Goal: Information Seeking & Learning: Learn about a topic

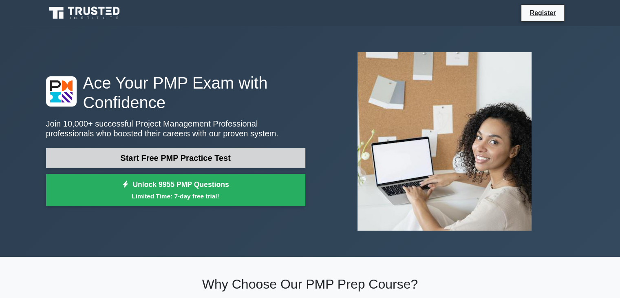
click at [170, 155] on link "Start Free PMP Practice Test" at bounding box center [175, 158] width 259 height 20
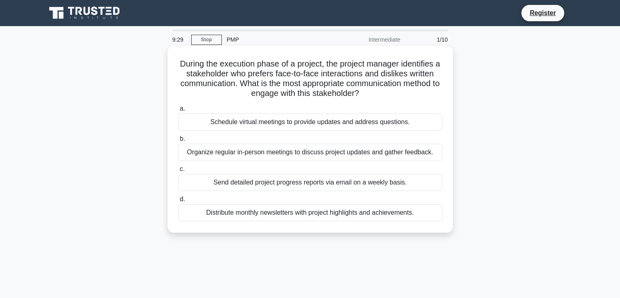
click at [232, 154] on div "Organize regular in-person meetings to discuss project updates and gather feedb…" at bounding box center [310, 152] width 264 height 17
click at [178, 141] on input "b. Organize regular in-person meetings to discuss project updates and gather fe…" at bounding box center [178, 138] width 0 height 5
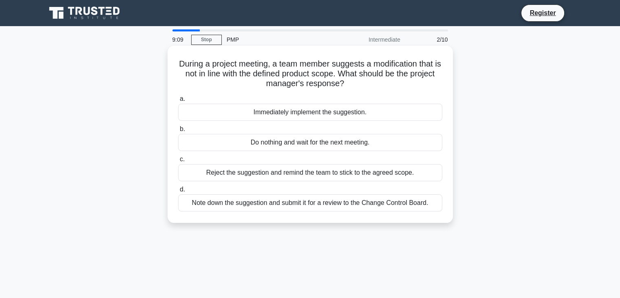
click at [223, 198] on div "Note down the suggestion and submit it for a review to the Change Control Board." at bounding box center [310, 202] width 264 height 17
click at [178, 192] on input "d. Note down the suggestion and submit it for a review to the Change Control Bo…" at bounding box center [178, 189] width 0 height 5
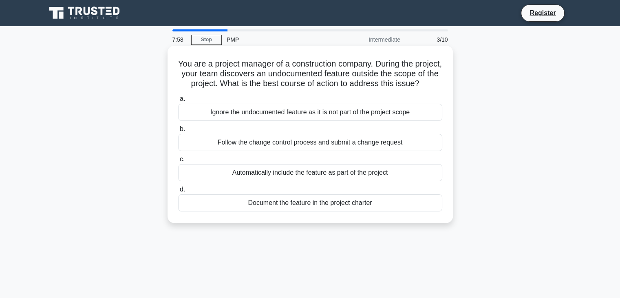
click at [224, 211] on div "Document the feature in the project charter" at bounding box center [310, 202] width 264 height 17
click at [178, 192] on input "d. Document the feature in the project charter" at bounding box center [178, 189] width 0 height 5
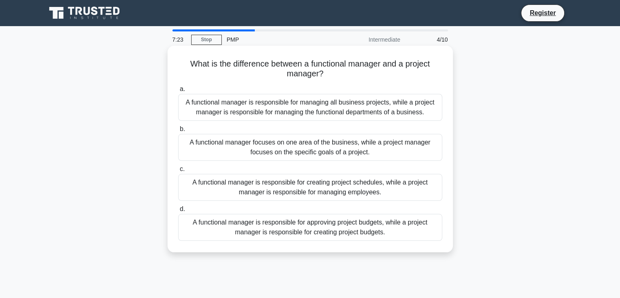
click at [256, 110] on div "A functional manager is responsible for managing all business projects, while a…" at bounding box center [310, 107] width 264 height 27
click at [178, 92] on input "a. A functional manager is responsible for managing all business projects, whil…" at bounding box center [178, 88] width 0 height 5
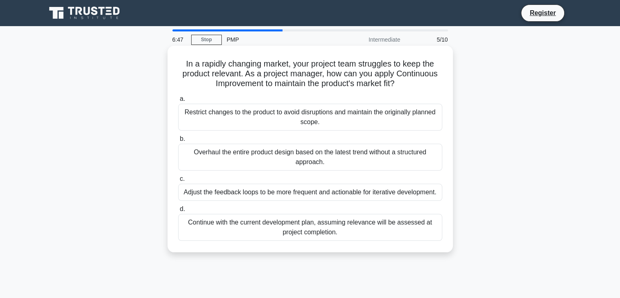
click at [211, 190] on div "Adjust the feedback loops to be more frequent and actionable for iterative deve…" at bounding box center [310, 191] width 264 height 17
click at [178, 181] on input "c. Adjust the feedback loops to be more frequent and actionable for iterative d…" at bounding box center [178, 178] width 0 height 5
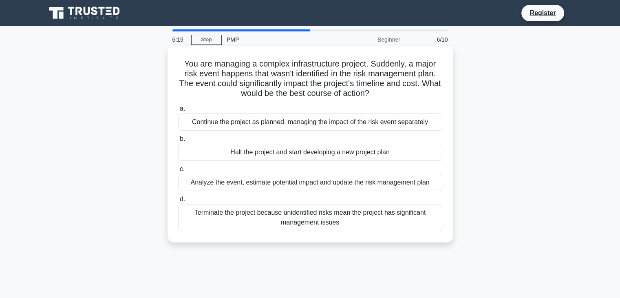
click at [212, 188] on div "Analyze the event, estimate potential impact and update the risk management plan" at bounding box center [310, 182] width 264 height 17
click at [178, 172] on input "c. Analyze the event, estimate potential impact and update the risk management …" at bounding box center [178, 168] width 0 height 5
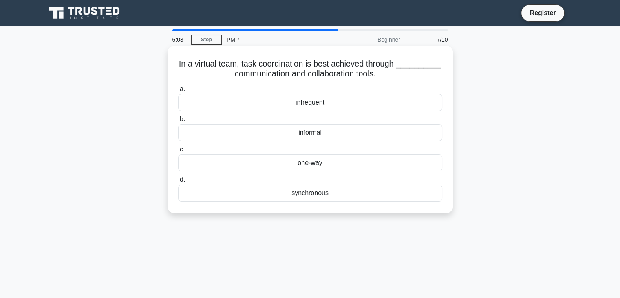
click at [272, 103] on div "infrequent" at bounding box center [310, 102] width 264 height 17
click at [178, 92] on input "a. infrequent" at bounding box center [178, 88] width 0 height 5
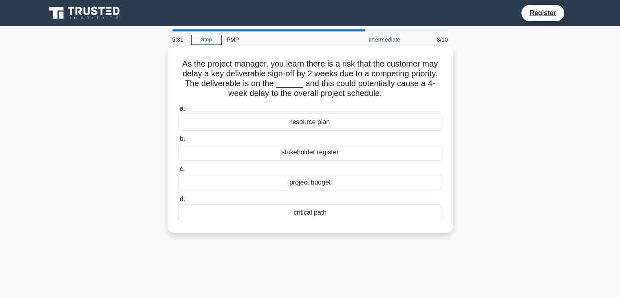
click at [265, 214] on div "critical path" at bounding box center [310, 212] width 264 height 17
click at [178, 202] on input "d. critical path" at bounding box center [178, 199] width 0 height 5
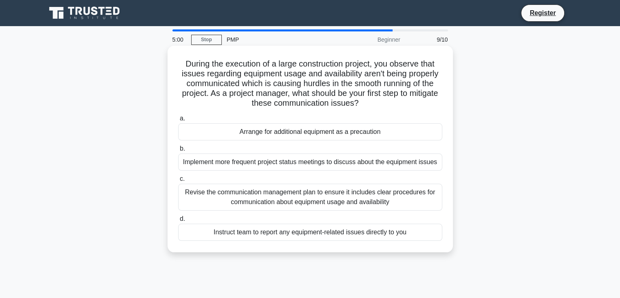
click at [269, 203] on div "Revise the communication management plan to ensure it includes clear procedures…" at bounding box center [310, 196] width 264 height 27
click at [178, 181] on input "c. Revise the communication management plan to ensure it includes clear procedu…" at bounding box center [178, 178] width 0 height 5
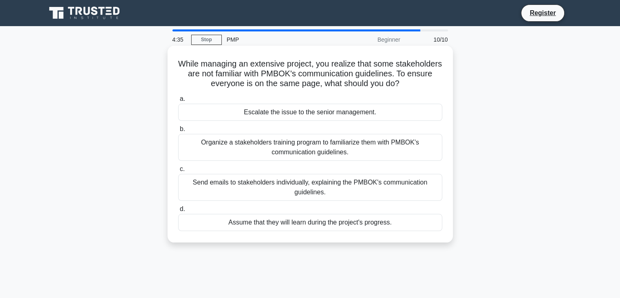
click at [292, 148] on div "Organize a stakeholders training program to familiarize them with PMBOK's commu…" at bounding box center [310, 147] width 264 height 27
click at [178, 132] on input "b. Organize a stakeholders training program to familiarize them with PMBOK's co…" at bounding box center [178, 128] width 0 height 5
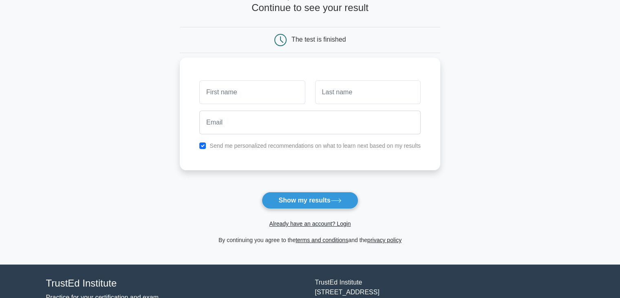
scroll to position [57, 0]
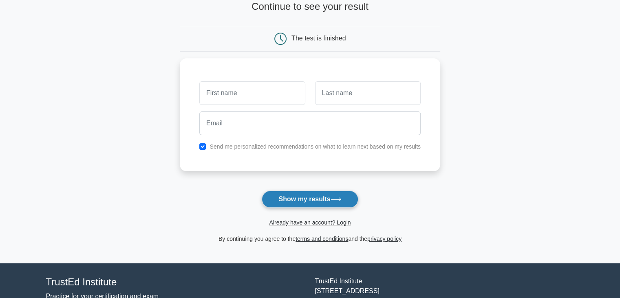
click at [295, 204] on button "Show my results" at bounding box center [310, 198] width 96 height 17
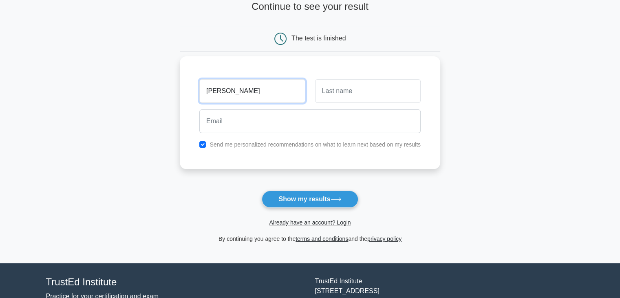
type input "[PERSON_NAME]"
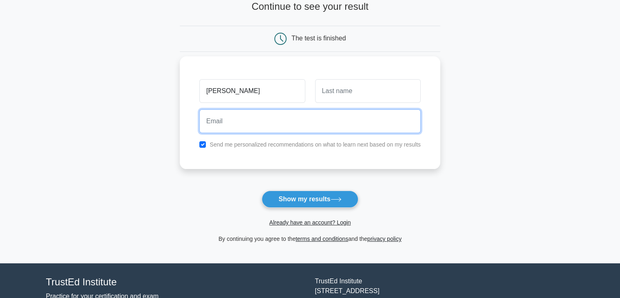
click at [274, 115] on input "email" at bounding box center [309, 121] width 221 height 24
type input "A"
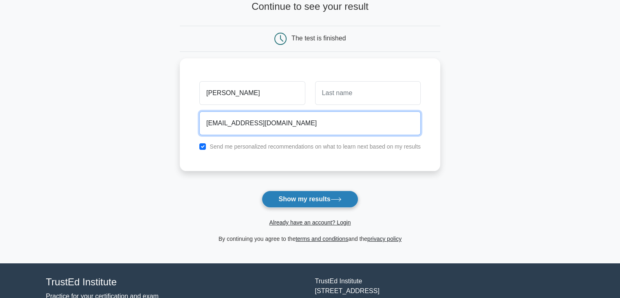
type input "anusreesidhan1997@gmail.com"
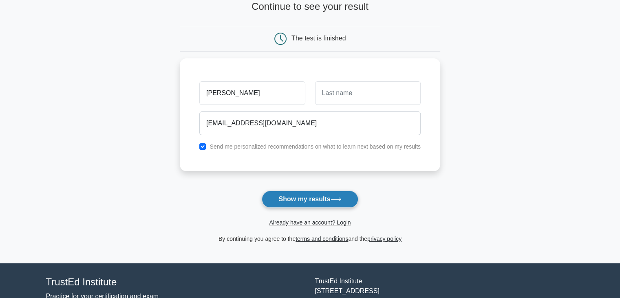
click at [298, 197] on button "Show my results" at bounding box center [310, 198] width 96 height 17
type input "k s"
click at [316, 193] on button "Show my results" at bounding box center [310, 198] width 96 height 17
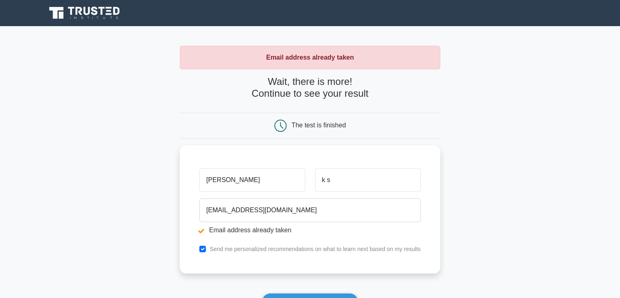
click at [295, 92] on h4 "Wait, there is more! Continue to see your result" at bounding box center [310, 88] width 261 height 24
click at [308, 118] on div "The test is finished" at bounding box center [310, 126] width 261 height 26
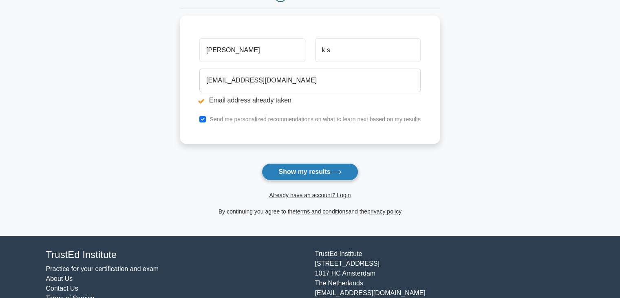
click at [300, 170] on button "Show my results" at bounding box center [310, 171] width 96 height 17
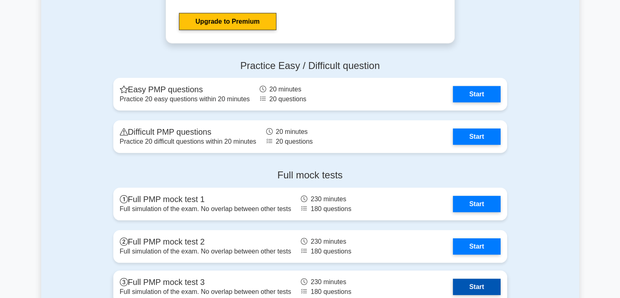
scroll to position [2332, 0]
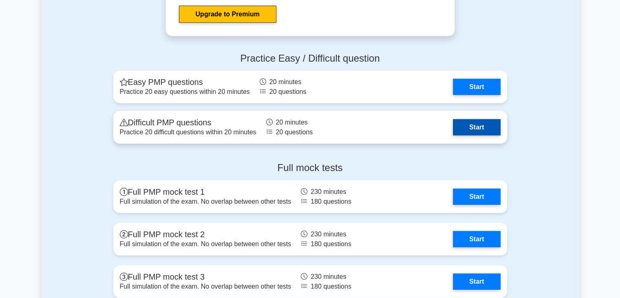
click at [457, 125] on link "Start" at bounding box center [476, 127] width 47 height 16
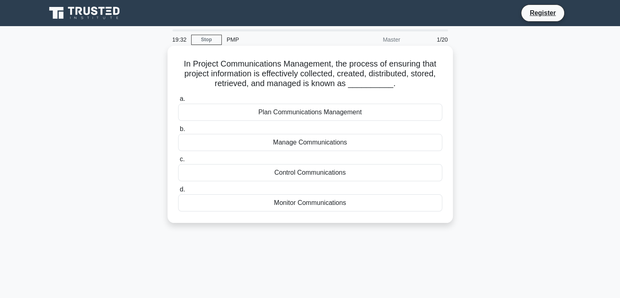
click at [328, 172] on div "Control Communications" at bounding box center [310, 172] width 264 height 17
click at [178, 162] on input "c. Control Communications" at bounding box center [178, 159] width 0 height 5
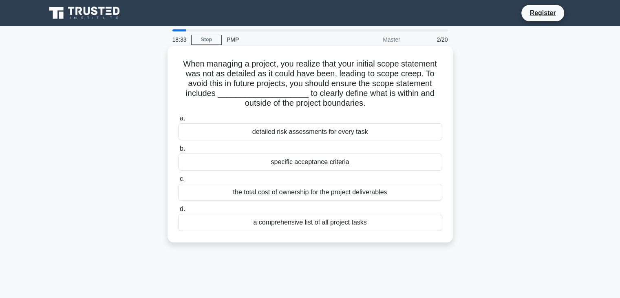
click at [301, 134] on div "detailed risk assessments for every task" at bounding box center [310, 131] width 264 height 17
click at [178, 121] on input "a. detailed risk assessments for every task" at bounding box center [178, 118] width 0 height 5
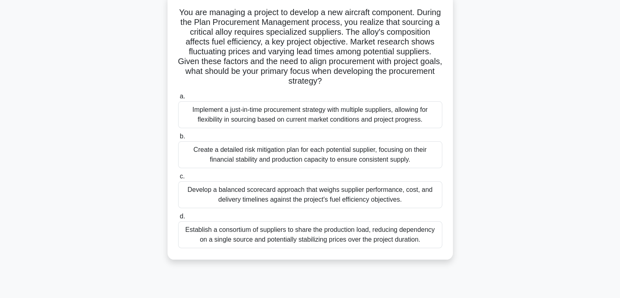
scroll to position [54, 0]
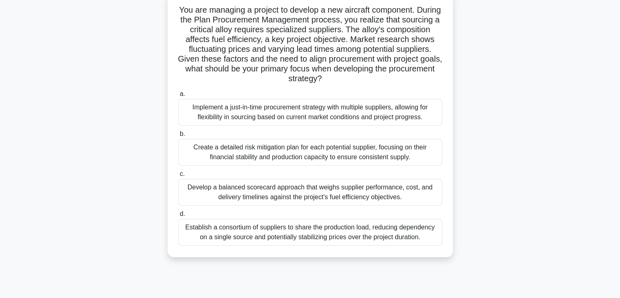
click at [278, 117] on div "Implement a just-in-time procurement strategy with multiple suppliers, allowing…" at bounding box center [310, 112] width 264 height 27
click at [178, 97] on input "a. Implement a just-in-time procurement strategy with multiple suppliers, allow…" at bounding box center [178, 93] width 0 height 5
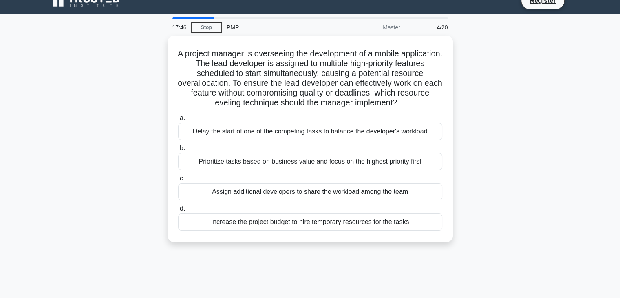
scroll to position [18, 0]
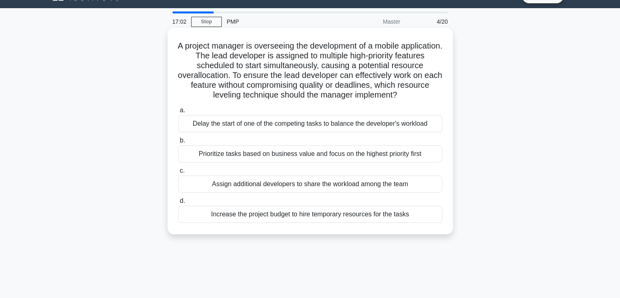
click at [277, 154] on div "Prioritize tasks based on business value and focus on the highest priority first" at bounding box center [310, 153] width 264 height 17
click at [178, 143] on input "b. Prioritize tasks based on business value and focus on the highest priority f…" at bounding box center [178, 140] width 0 height 5
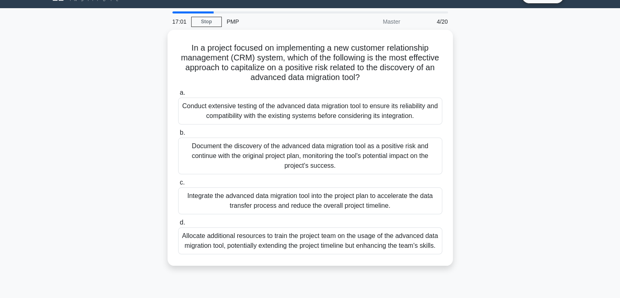
scroll to position [0, 0]
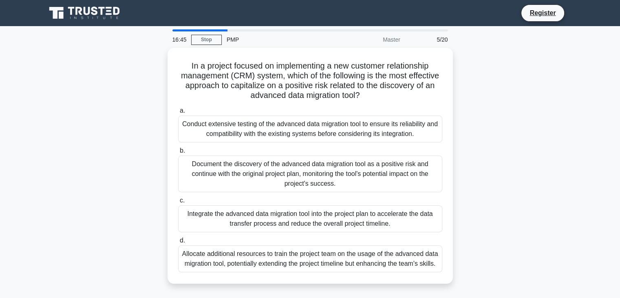
click at [277, 155] on div "Document the discovery of the advanced data migration tool as a positive risk a…" at bounding box center [310, 173] width 264 height 37
click at [178, 153] on input "b. Document the discovery of the advanced data migration tool as a positive ris…" at bounding box center [178, 150] width 0 height 5
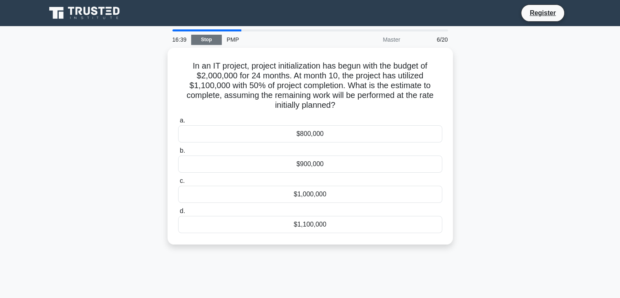
click at [200, 42] on link "Stop" at bounding box center [206, 40] width 31 height 10
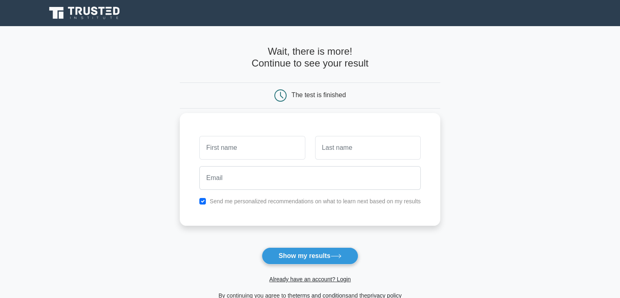
click at [254, 148] on input "text" at bounding box center [252, 148] width 106 height 24
type input "Anusree"
click at [339, 141] on input "text" at bounding box center [368, 148] width 106 height 24
type input "k s"
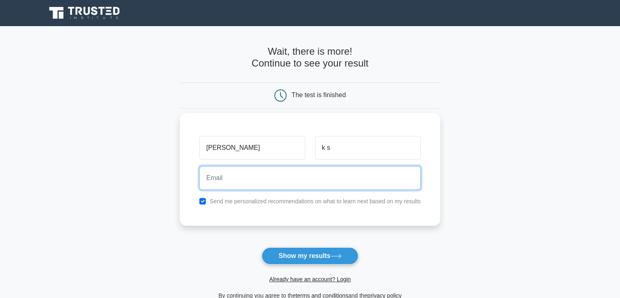
click at [274, 186] on input "email" at bounding box center [309, 178] width 221 height 24
type input "anusreesidhan1997@gmail.com"
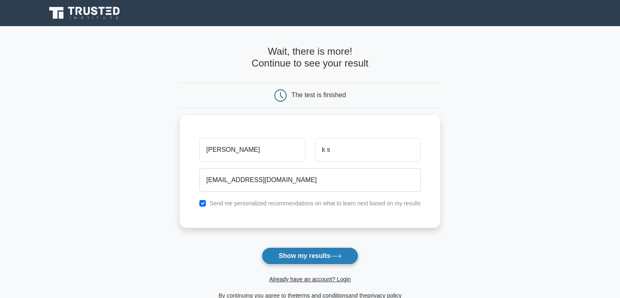
click at [298, 254] on button "Show my results" at bounding box center [310, 255] width 96 height 17
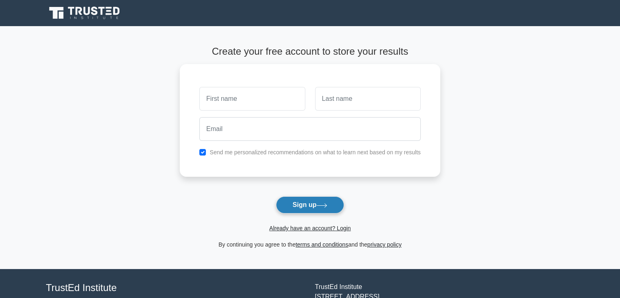
click at [286, 203] on button "Sign up" at bounding box center [310, 204] width 69 height 17
click at [235, 191] on form "Create your free account to store your results Send me personalized recommendat…" at bounding box center [310, 147] width 261 height 203
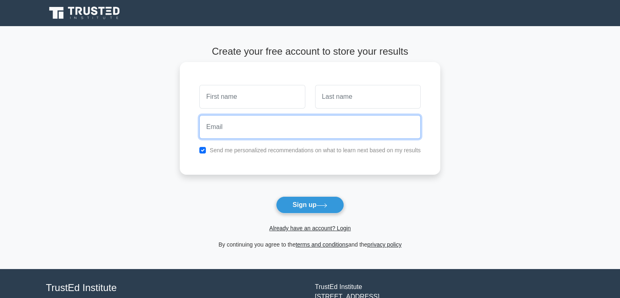
click at [254, 128] on input "email" at bounding box center [309, 127] width 221 height 24
type input "[EMAIL_ADDRESS][DOMAIN_NAME]"
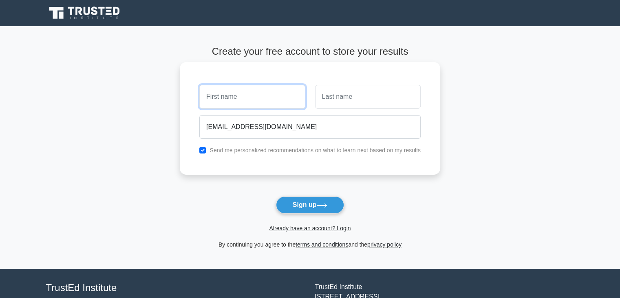
click at [250, 92] on input "text" at bounding box center [252, 97] width 106 height 24
type input "[PERSON_NAME]"
click at [334, 105] on input "text" at bounding box center [368, 97] width 106 height 24
type input "k s"
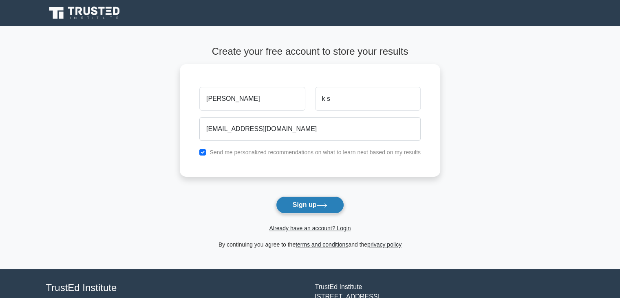
click at [301, 203] on button "Sign up" at bounding box center [310, 204] width 69 height 17
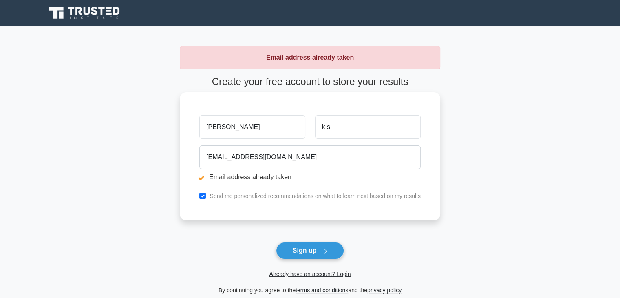
click at [344, 113] on div "k s" at bounding box center [367, 127] width 115 height 30
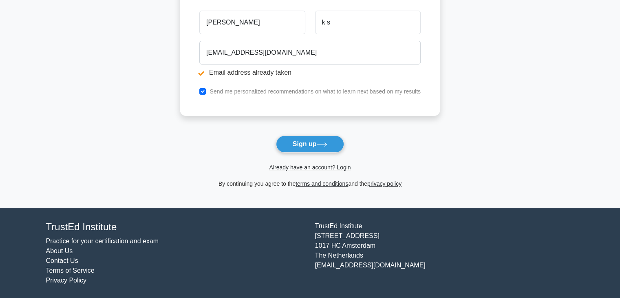
click at [295, 174] on form "Create your free account to store your results [PERSON_NAME] k s [EMAIL_ADDRESS…" at bounding box center [310, 78] width 261 height 219
click at [298, 168] on link "Already have an account? Login" at bounding box center [310, 167] width 82 height 7
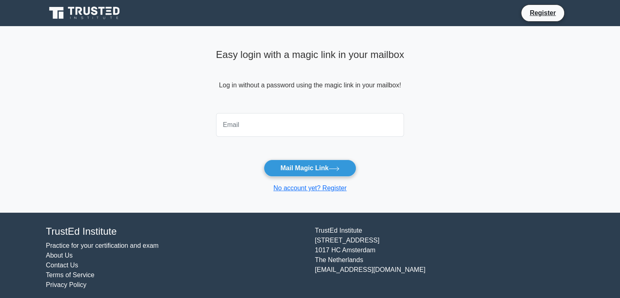
click at [294, 126] on input "email" at bounding box center [310, 125] width 188 height 24
type input "[EMAIL_ADDRESS][DOMAIN_NAME]"
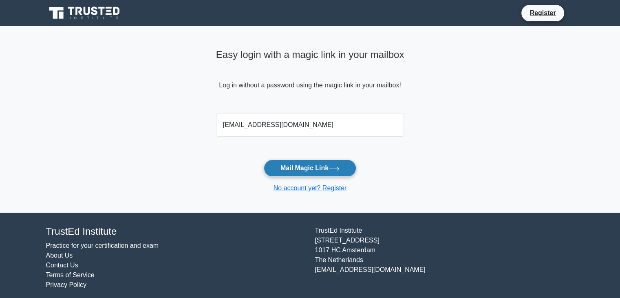
click at [297, 170] on button "Mail Magic Link" at bounding box center [310, 167] width 93 height 17
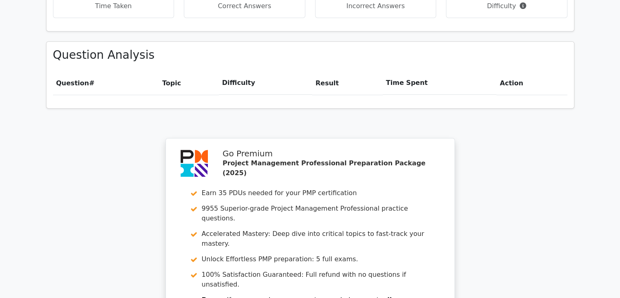
scroll to position [734, 0]
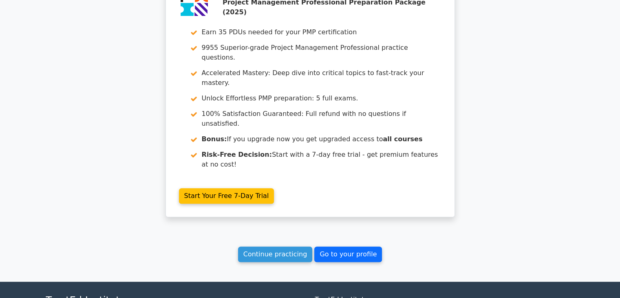
click at [322, 246] on link "Go to your profile" at bounding box center [348, 253] width 68 height 15
click at [323, 246] on link "Go to your profile" at bounding box center [348, 253] width 68 height 15
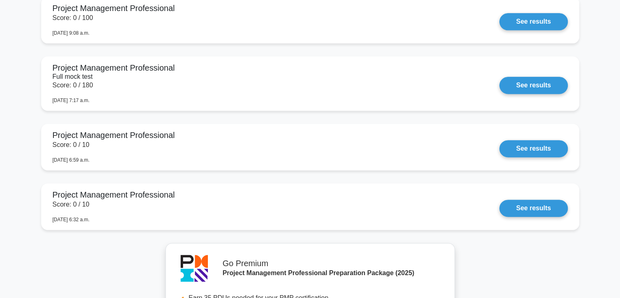
scroll to position [1067, 0]
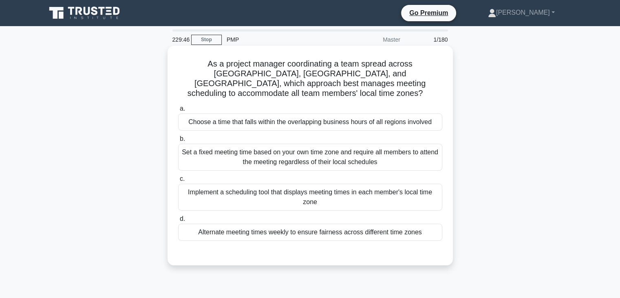
click at [448, 236] on div "As a project manager coordinating a team spread across [GEOGRAPHIC_DATA], [GEOG…" at bounding box center [310, 155] width 279 height 213
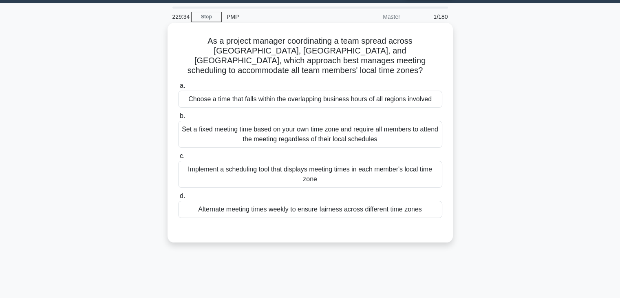
scroll to position [27, 0]
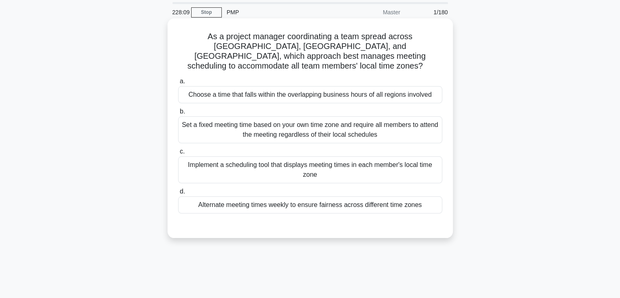
click at [316, 86] on div "Choose a time that falls within the overlapping business hours of all regions i…" at bounding box center [310, 94] width 264 height 17
click at [178, 84] on input "a. Choose a time that falls within the overlapping business hours of all region…" at bounding box center [178, 81] width 0 height 5
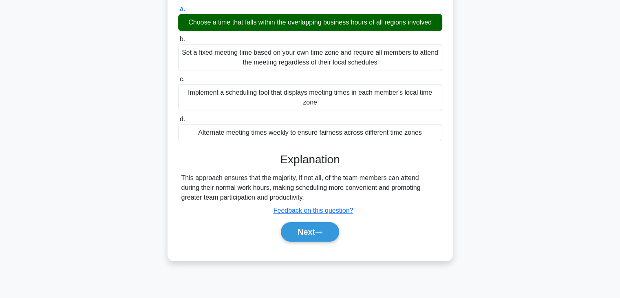
scroll to position [132, 0]
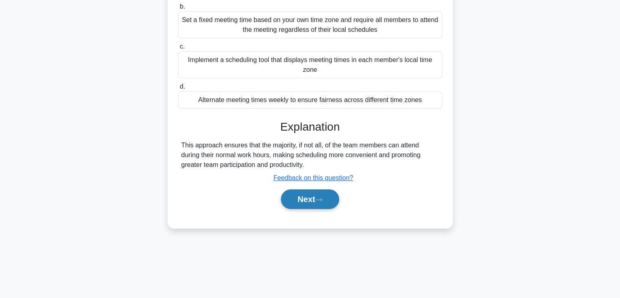
click at [298, 190] on button "Next" at bounding box center [310, 199] width 58 height 20
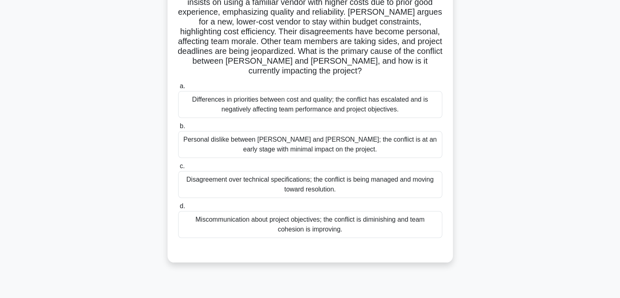
scroll to position [67, 0]
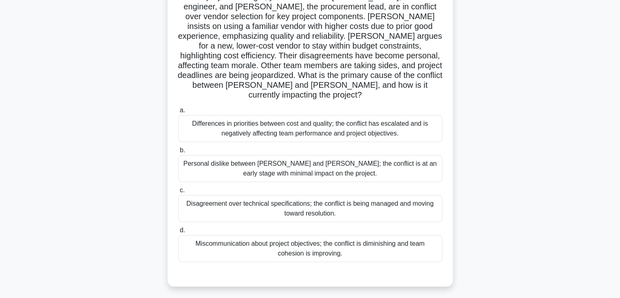
click at [242, 115] on div "Differences in priorities between cost and quality; the conflict has escalated …" at bounding box center [310, 128] width 264 height 27
click at [178, 113] on input "a. Differences in priorities between cost and quality; the conflict has escalat…" at bounding box center [178, 110] width 0 height 5
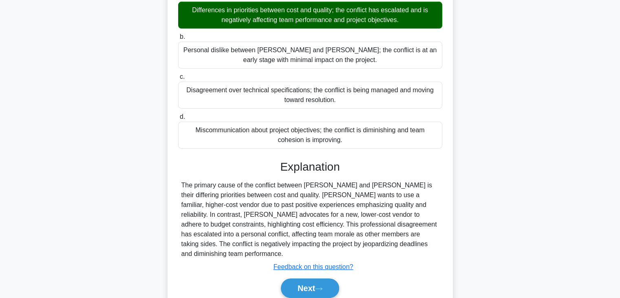
scroll to position [195, 0]
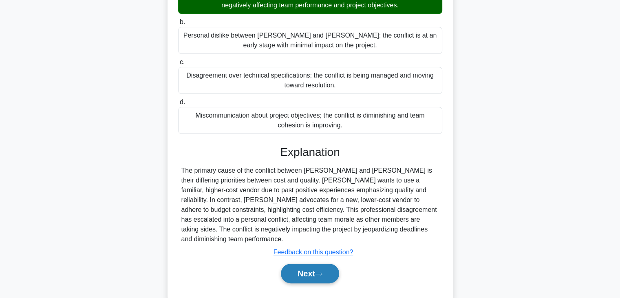
click at [310, 263] on button "Next" at bounding box center [310, 273] width 58 height 20
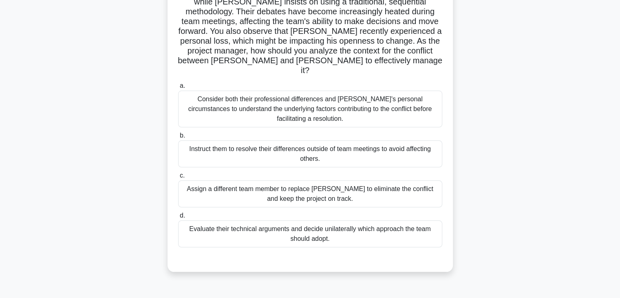
scroll to position [104, 0]
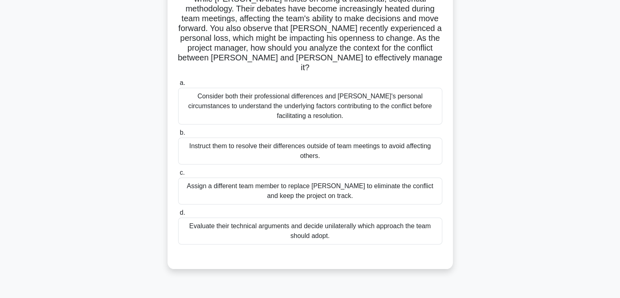
click at [256, 102] on div "Consider both their professional differences and [PERSON_NAME]'s personal circu…" at bounding box center [310, 106] width 264 height 37
click at [178, 86] on input "a. Consider both their professional differences and [PERSON_NAME]'s personal ci…" at bounding box center [178, 82] width 0 height 5
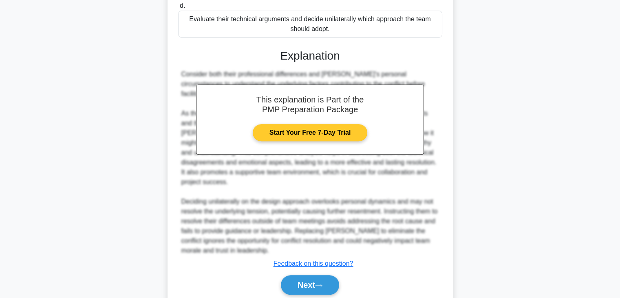
scroll to position [322, 0]
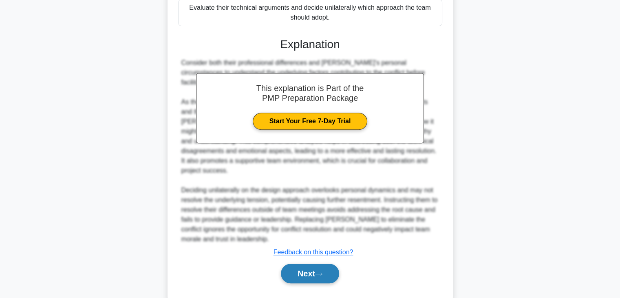
click at [302, 263] on button "Next" at bounding box center [310, 273] width 58 height 20
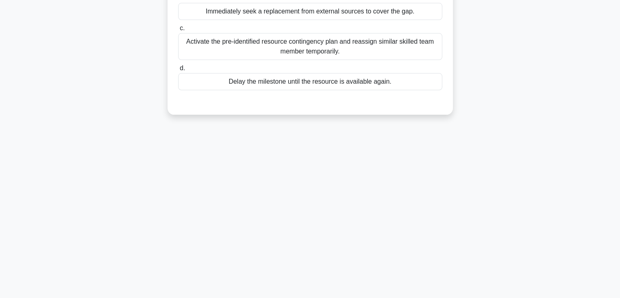
scroll to position [0, 0]
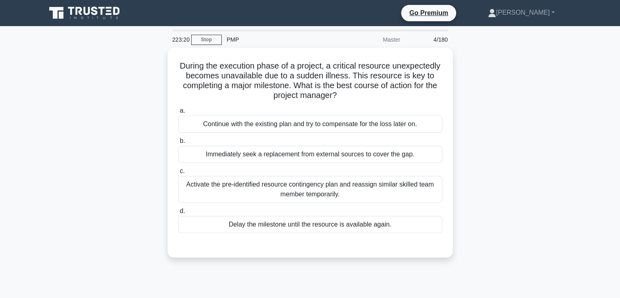
click at [316, 153] on div "Immediately seek a replacement from external sources to cover the gap." at bounding box center [310, 154] width 264 height 17
click at [178, 144] on input "b. Immediately seek a replacement from external sources to cover the gap." at bounding box center [178, 140] width 0 height 5
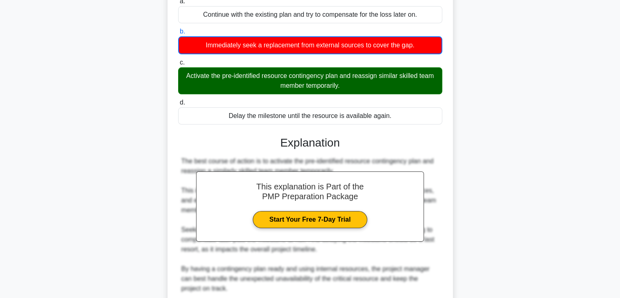
scroll to position [176, 0]
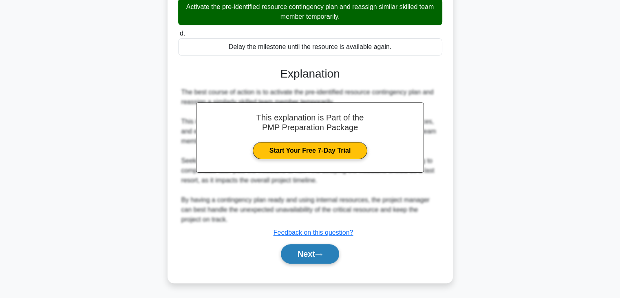
click at [304, 259] on button "Next" at bounding box center [310, 254] width 58 height 20
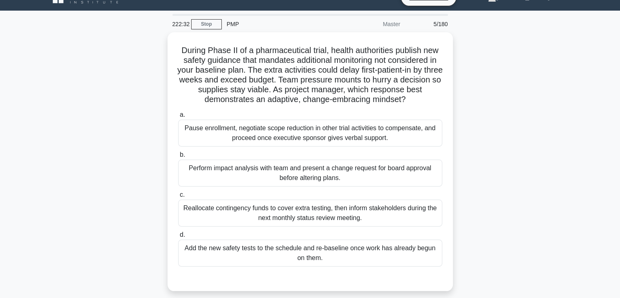
scroll to position [15, 0]
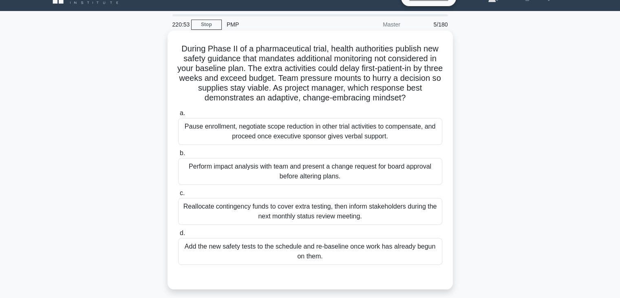
click at [294, 172] on div "Perform impact analysis with team and present a change request for board approv…" at bounding box center [310, 171] width 264 height 27
click at [178, 156] on input "b. Perform impact analysis with team and present a change request for board app…" at bounding box center [178, 152] width 0 height 5
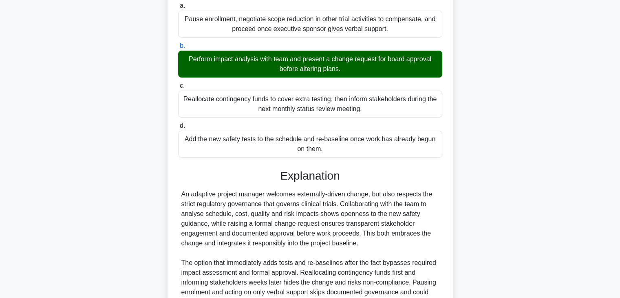
scroll to position [214, 0]
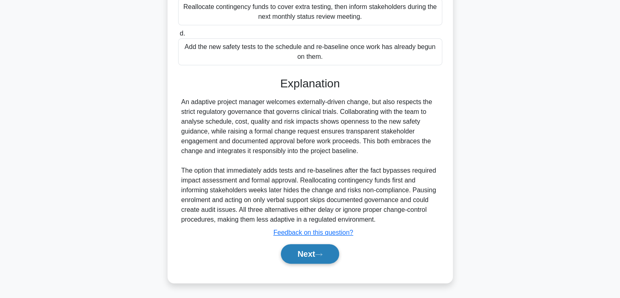
click at [306, 250] on button "Next" at bounding box center [310, 254] width 58 height 20
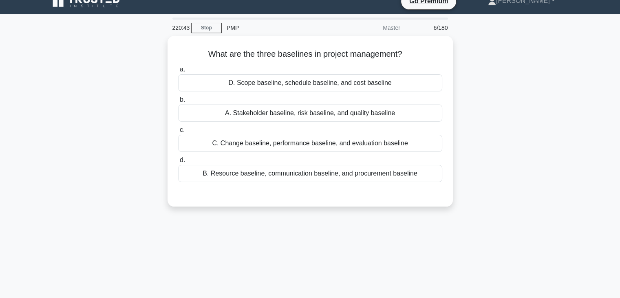
scroll to position [6, 0]
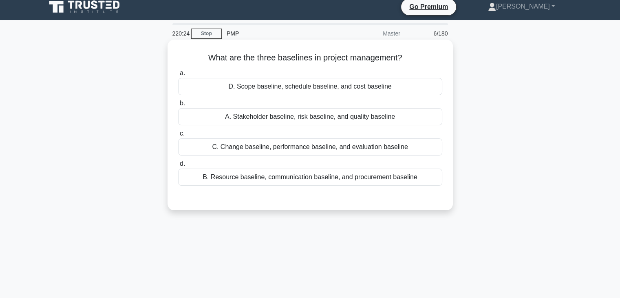
click at [295, 87] on div "D. Scope baseline, schedule baseline, and cost baseline" at bounding box center [310, 86] width 264 height 17
click at [178, 76] on input "a. D. Scope baseline, schedule baseline, and cost baseline" at bounding box center [178, 73] width 0 height 5
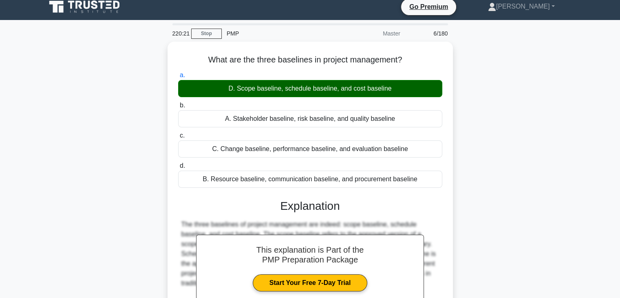
scroll to position [143, 0]
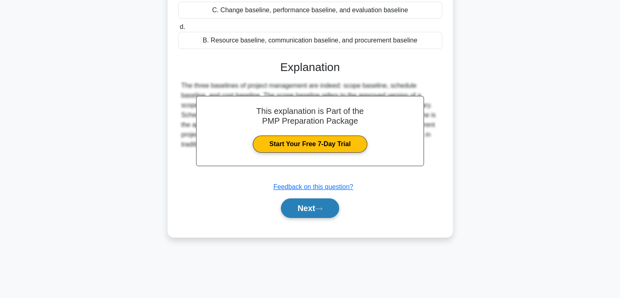
click at [294, 216] on button "Next" at bounding box center [310, 208] width 58 height 20
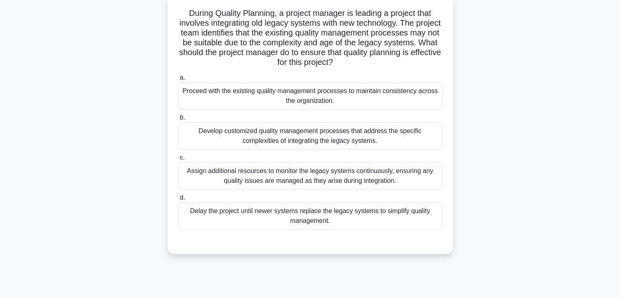
scroll to position [49, 0]
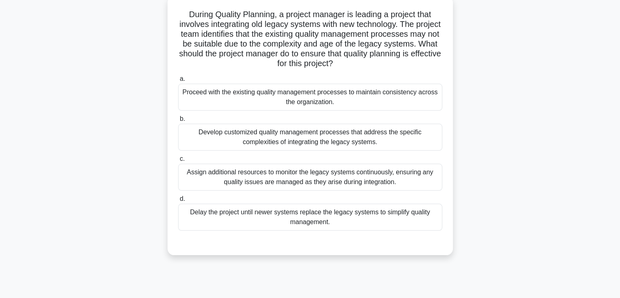
click at [378, 132] on div "Develop customized quality management processes that address the specific compl…" at bounding box center [310, 137] width 264 height 27
click at [178, 122] on input "b. Develop customized quality management processes that address the specific co…" at bounding box center [178, 118] width 0 height 5
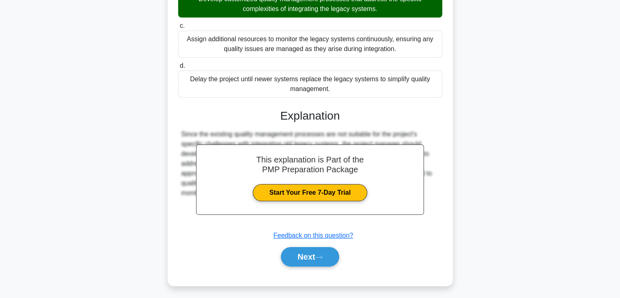
scroll to position [185, 0]
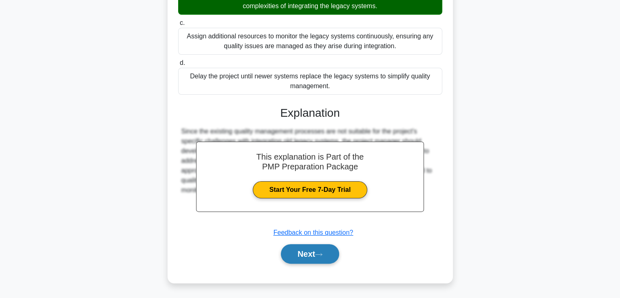
click at [310, 254] on button "Next" at bounding box center [310, 254] width 58 height 20
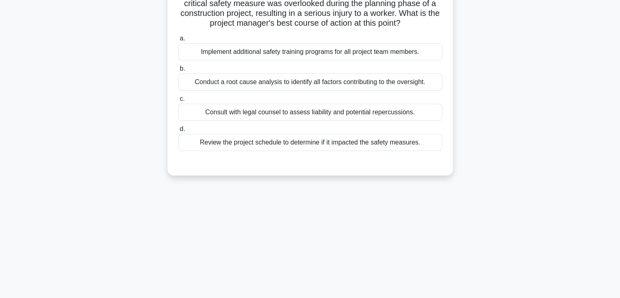
scroll to position [0, 0]
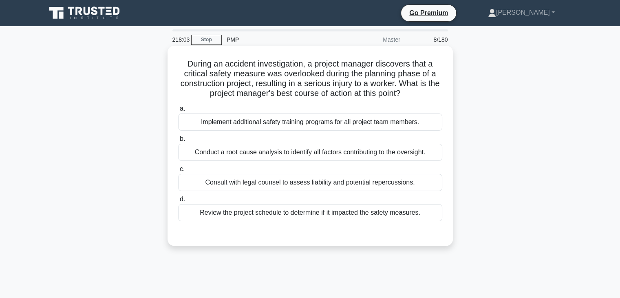
click at [301, 150] on div "Conduct a root cause analysis to identify all factors contributing to the overs…" at bounding box center [310, 152] width 264 height 17
click at [178, 141] on input "b. Conduct a root cause analysis to identify all factors contributing to the ov…" at bounding box center [178, 138] width 0 height 5
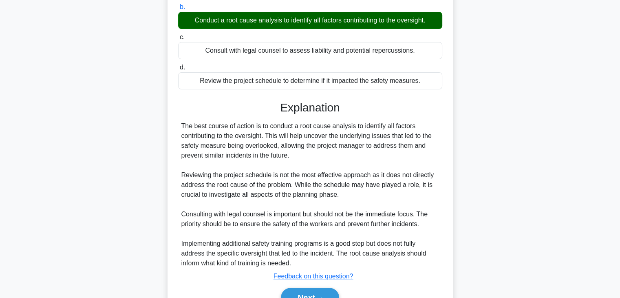
scroll to position [175, 0]
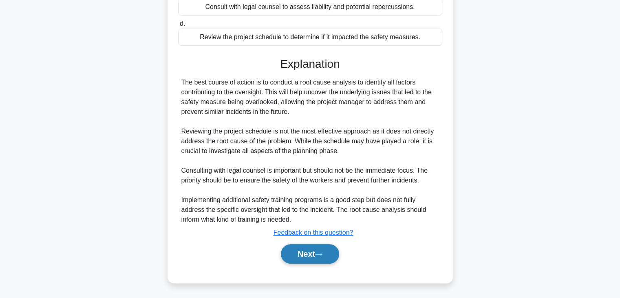
click at [307, 255] on button "Next" at bounding box center [310, 254] width 58 height 20
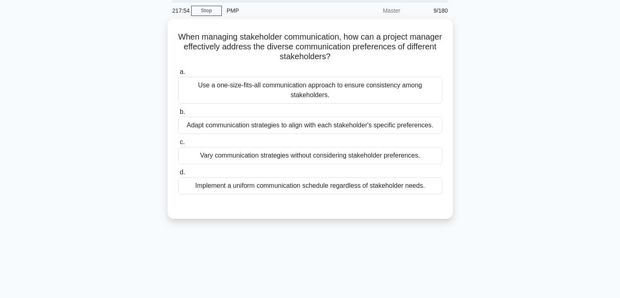
scroll to position [22, 0]
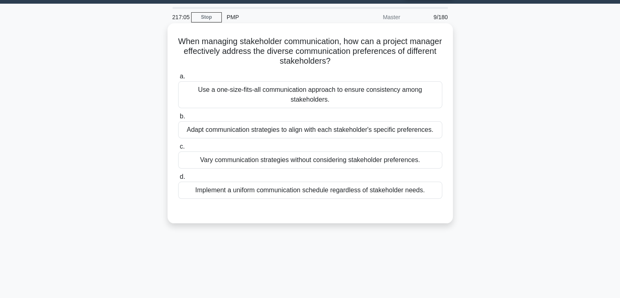
click at [404, 131] on div "Adapt communication strategies to align with each stakeholder's specific prefer…" at bounding box center [310, 129] width 264 height 17
click at [178, 119] on input "b. Adapt communication strategies to align with each stakeholder's specific pre…" at bounding box center [178, 116] width 0 height 5
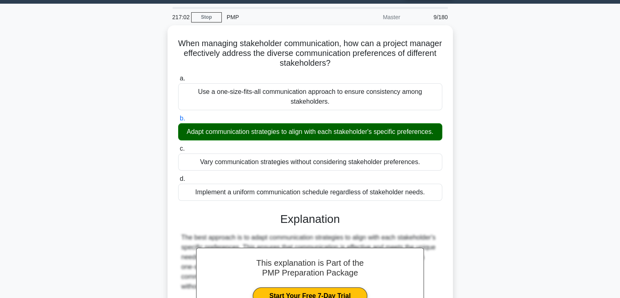
scroll to position [143, 0]
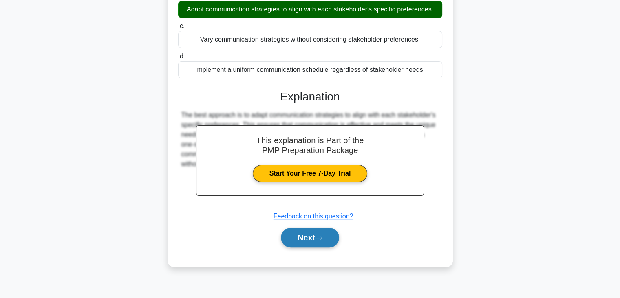
click at [307, 232] on button "Next" at bounding box center [310, 238] width 58 height 20
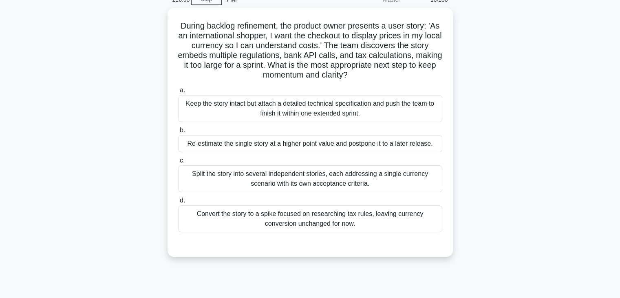
scroll to position [37, 0]
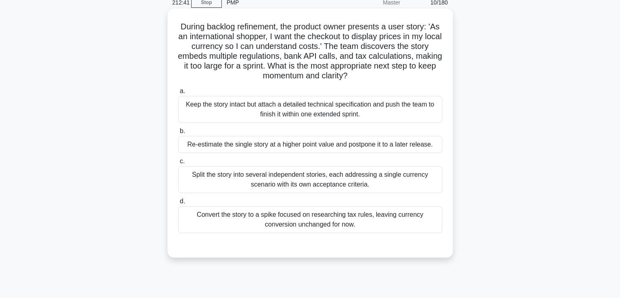
click at [343, 179] on div "Split the story into several independent stories, each addressing a single curr…" at bounding box center [310, 179] width 264 height 27
click at [178, 164] on input "c. Split the story into several independent stories, each addressing a single c…" at bounding box center [178, 161] width 0 height 5
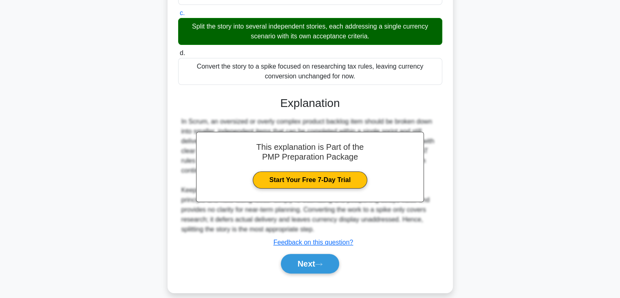
scroll to position [195, 0]
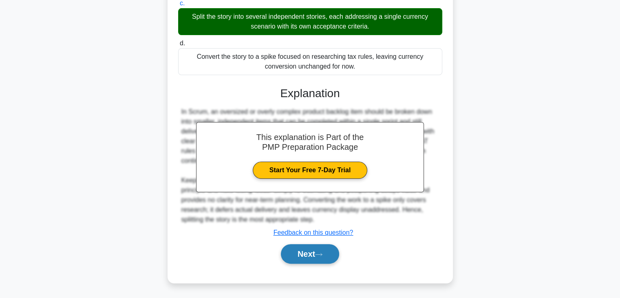
click at [328, 254] on button "Next" at bounding box center [310, 254] width 58 height 20
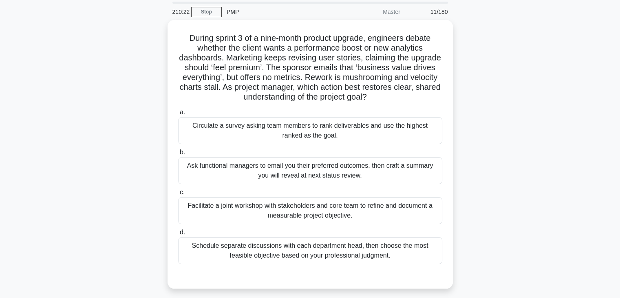
scroll to position [66, 0]
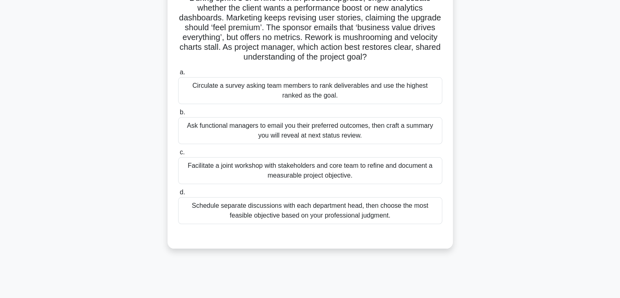
click at [409, 173] on div "Facilitate a joint workshop with stakeholders and core team to refine and docum…" at bounding box center [310, 170] width 264 height 27
click at [178, 155] on input "c. Facilitate a joint workshop with stakeholders and core team to refine and do…" at bounding box center [178, 152] width 0 height 5
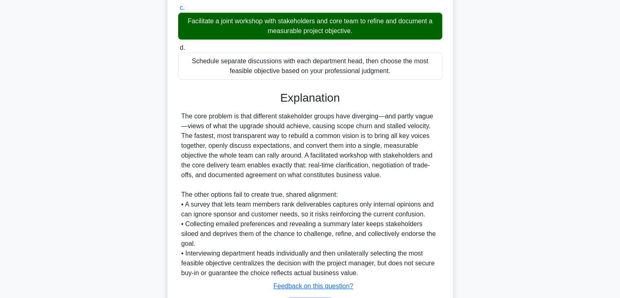
scroll to position [254, 0]
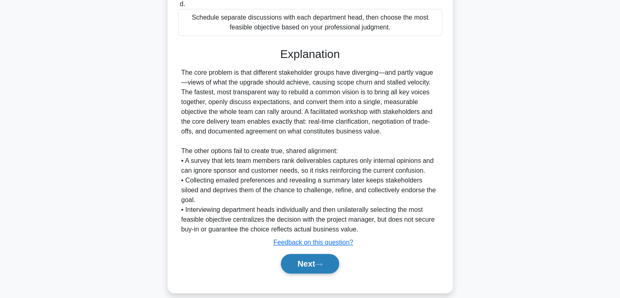
click at [320, 262] on icon at bounding box center [318, 264] width 7 height 4
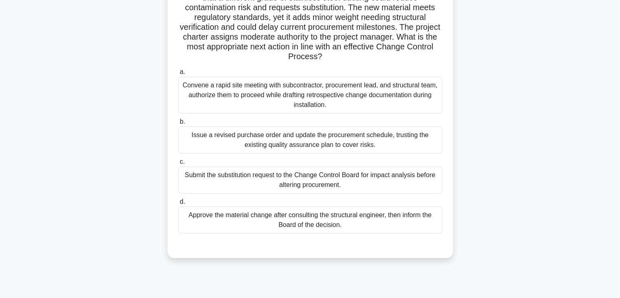
scroll to position [62, 0]
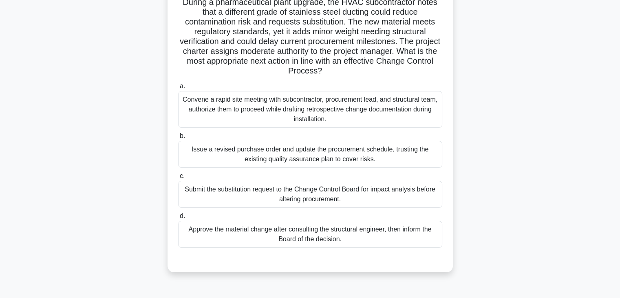
click at [411, 190] on div "Submit the substitution request to the Change Control Board for impact analysis…" at bounding box center [310, 194] width 264 height 27
click at [178, 179] on input "c. Submit the substitution request to the Change Control Board for impact analy…" at bounding box center [178, 175] width 0 height 5
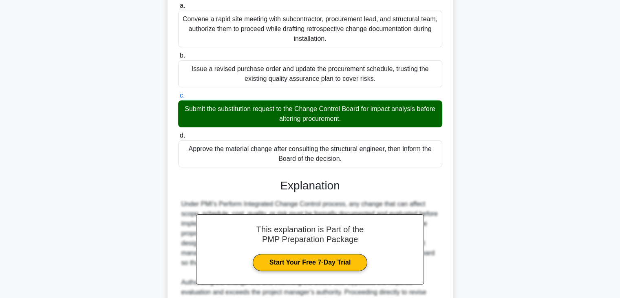
scroll to position [244, 0]
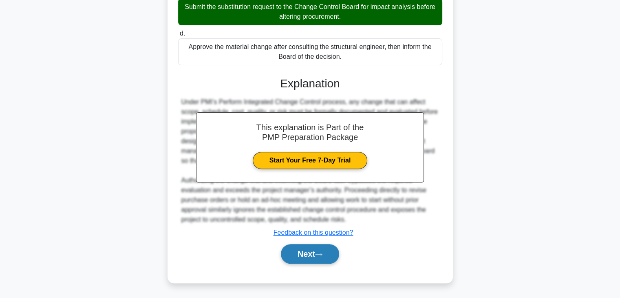
click at [303, 250] on button "Next" at bounding box center [310, 254] width 58 height 20
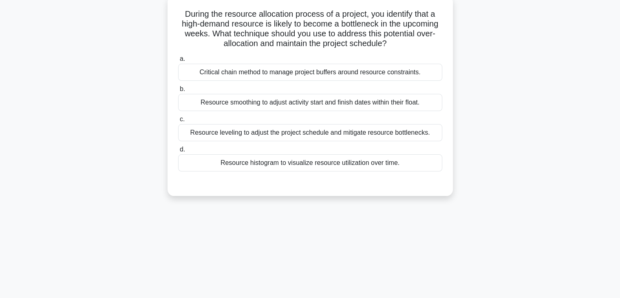
scroll to position [7, 0]
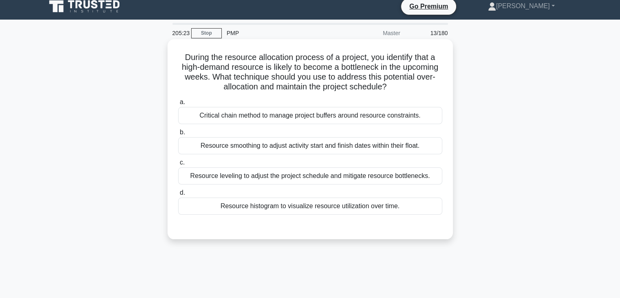
click at [400, 179] on div "Resource leveling to adjust the project schedule and mitigate resource bottlene…" at bounding box center [310, 175] width 264 height 17
click at [178, 165] on input "c. Resource leveling to adjust the project schedule and mitigate resource bottl…" at bounding box center [178, 162] width 0 height 5
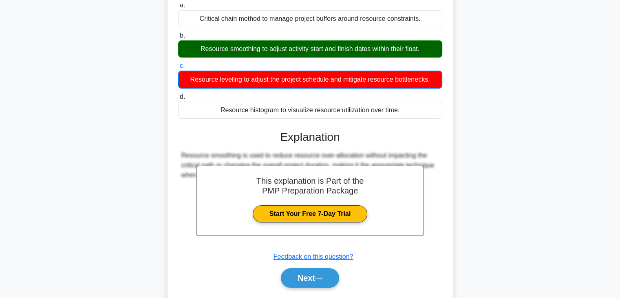
scroll to position [143, 0]
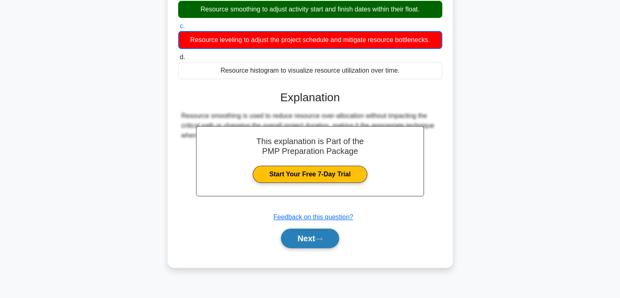
click at [326, 235] on button "Next" at bounding box center [310, 238] width 58 height 20
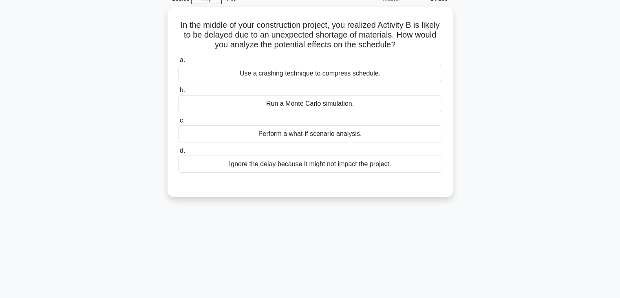
scroll to position [23, 0]
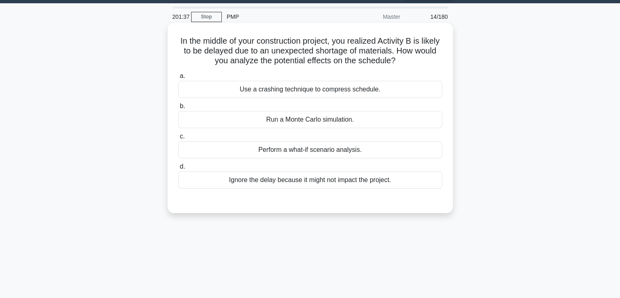
click at [359, 150] on div "Perform a what-if scenario analysis." at bounding box center [310, 149] width 264 height 17
click at [178, 139] on input "c. Perform a what-if scenario analysis." at bounding box center [178, 136] width 0 height 5
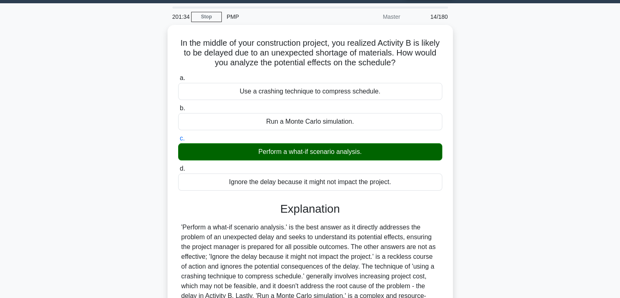
scroll to position [143, 0]
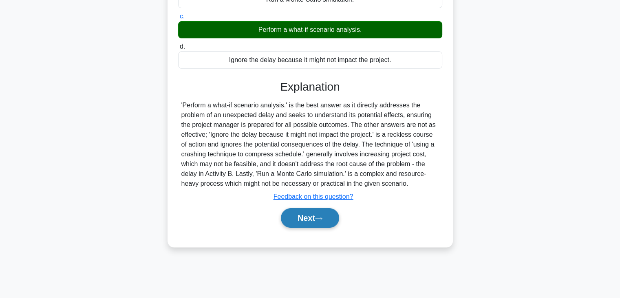
click at [326, 216] on button "Next" at bounding box center [310, 218] width 58 height 20
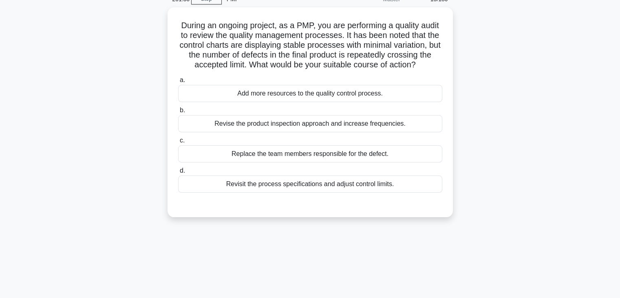
scroll to position [38, 0]
click at [385, 193] on div "Revisit the process specifications and adjust control limits." at bounding box center [310, 184] width 264 height 17
click at [178, 174] on input "d. Revisit the process specifications and adjust control limits." at bounding box center [178, 171] width 0 height 5
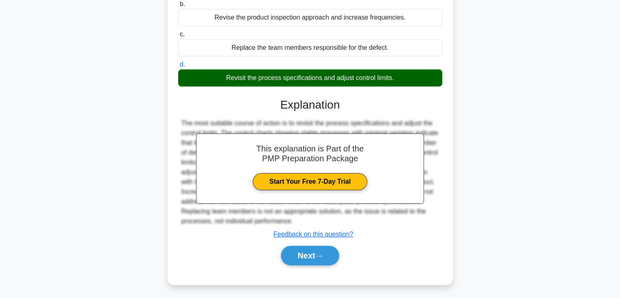
scroll to position [156, 0]
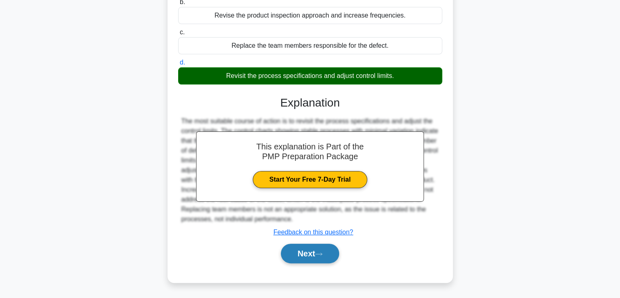
click at [312, 254] on button "Next" at bounding box center [310, 253] width 58 height 20
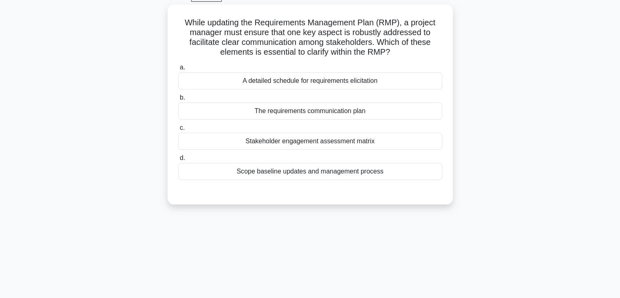
scroll to position [43, 0]
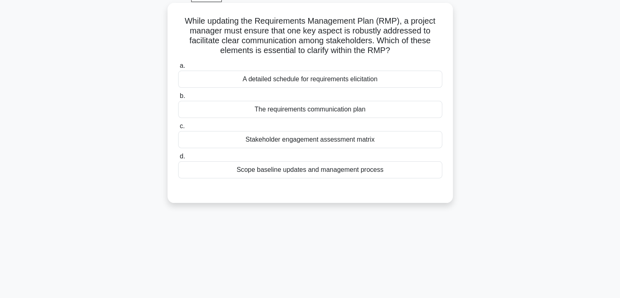
click at [362, 108] on div "The requirements communication plan" at bounding box center [310, 109] width 264 height 17
click at [178, 99] on input "b. The requirements communication plan" at bounding box center [178, 95] width 0 height 5
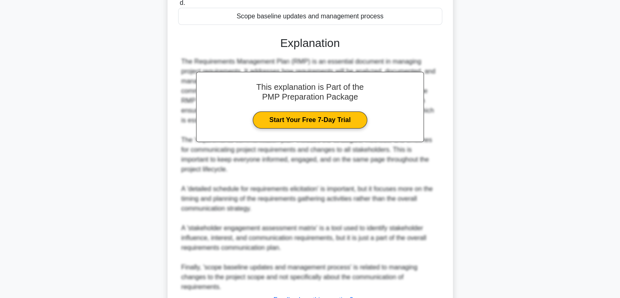
scroll to position [263, 0]
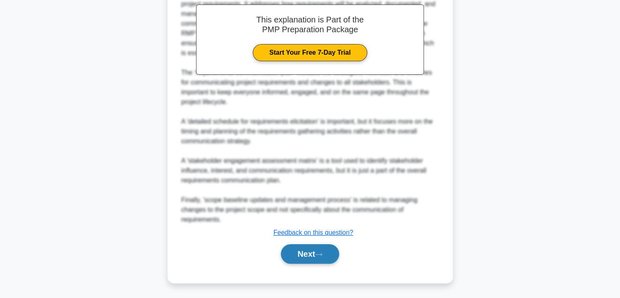
click at [314, 254] on button "Next" at bounding box center [310, 254] width 58 height 20
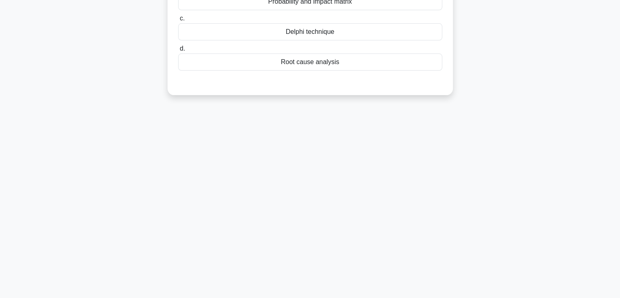
scroll to position [37, 0]
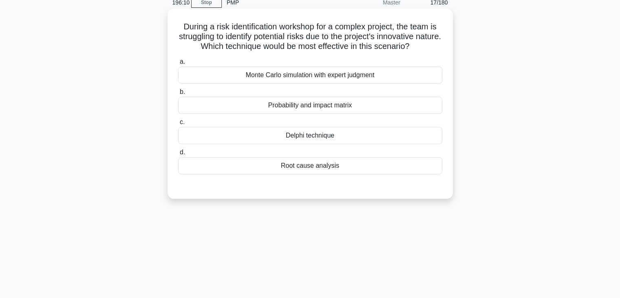
click at [378, 137] on div "Delphi technique" at bounding box center [310, 135] width 264 height 17
click at [178, 125] on input "c. Delphi technique" at bounding box center [178, 121] width 0 height 5
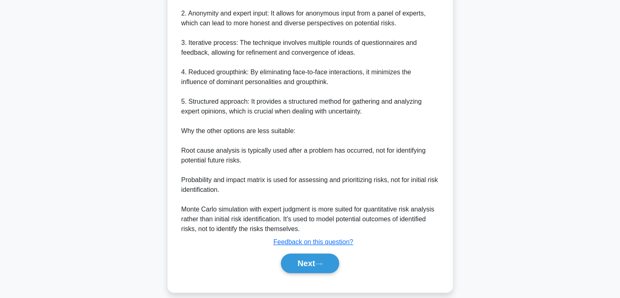
scroll to position [303, 0]
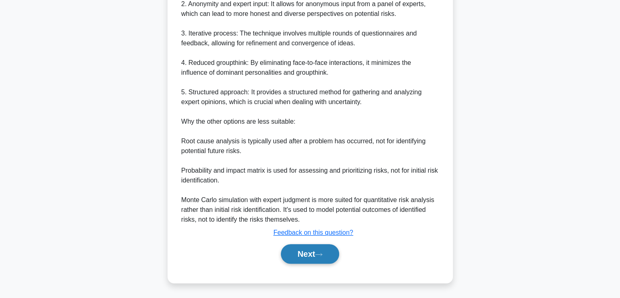
click at [317, 248] on button "Next" at bounding box center [310, 254] width 58 height 20
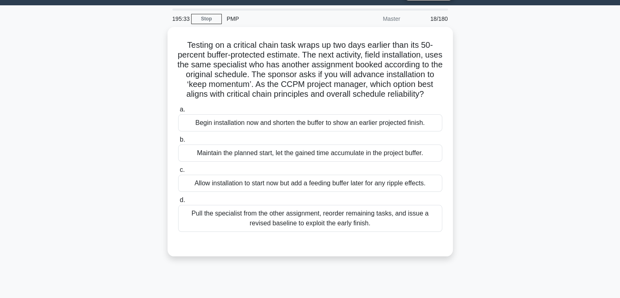
scroll to position [17, 0]
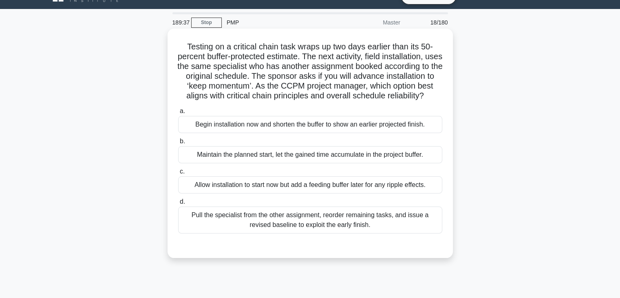
click at [411, 163] on div "Maintain the planned start, let the gained time accumulate in the project buffe…" at bounding box center [310, 154] width 264 height 17
click at [178, 144] on input "b. Maintain the planned start, let the gained time accumulate in the project bu…" at bounding box center [178, 141] width 0 height 5
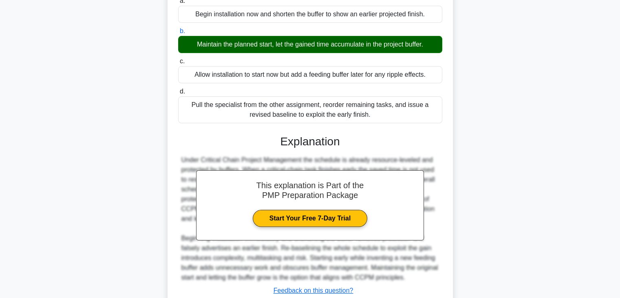
scroll to position [195, 0]
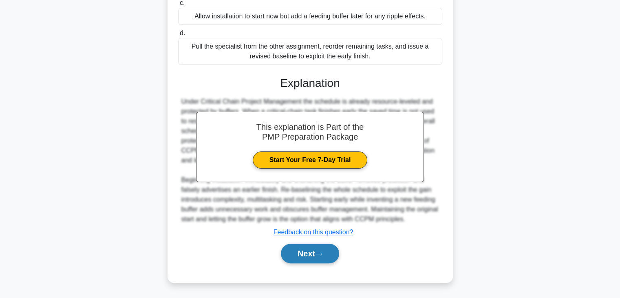
click at [331, 250] on button "Next" at bounding box center [310, 253] width 58 height 20
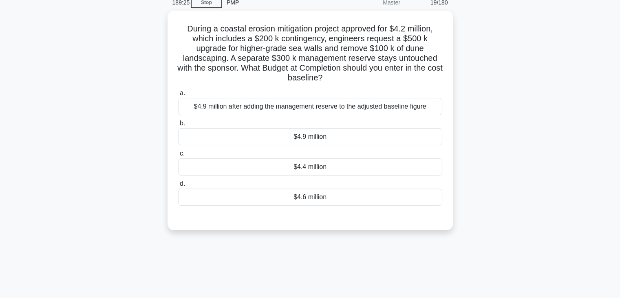
scroll to position [35, 0]
drag, startPoint x: 336, startPoint y: 157, endPoint x: 329, endPoint y: 177, distance: 20.4
click at [329, 177] on div "a. $4.9 million after adding the management reserve to the adjusted baseline fi…" at bounding box center [310, 147] width 274 height 121
click at [332, 169] on div "$4.4 million" at bounding box center [310, 167] width 264 height 17
click at [178, 157] on input "c. $4.4 million" at bounding box center [178, 153] width 0 height 5
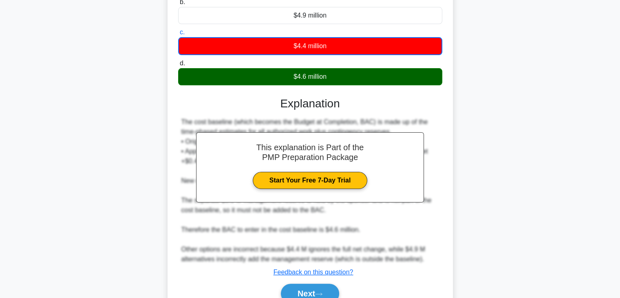
scroll to position [196, 0]
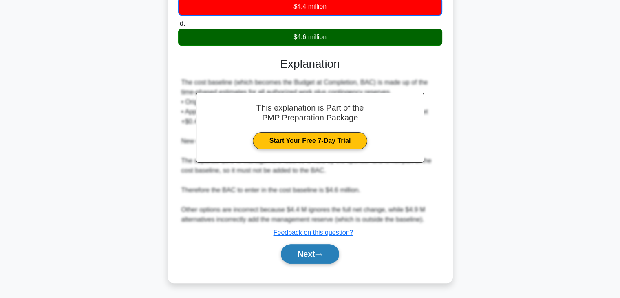
click at [308, 252] on button "Next" at bounding box center [310, 254] width 58 height 20
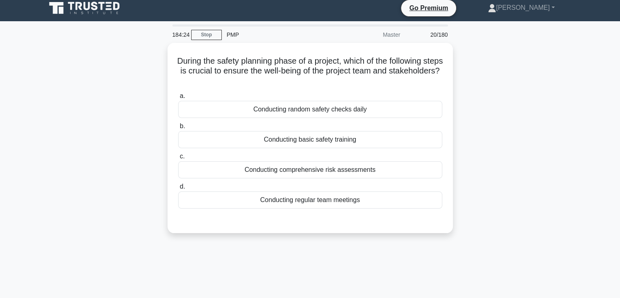
scroll to position [0, 0]
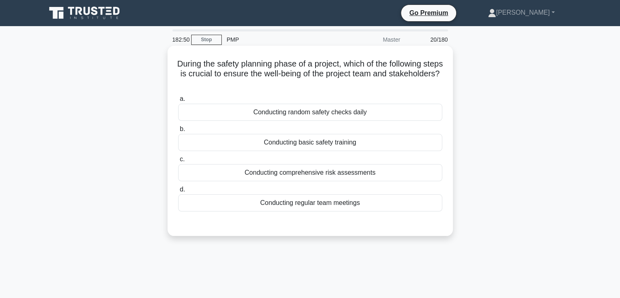
click at [325, 178] on div "Conducting comprehensive risk assessments" at bounding box center [310, 172] width 264 height 17
click at [178, 162] on input "c. Conducting comprehensive risk assessments" at bounding box center [178, 159] width 0 height 5
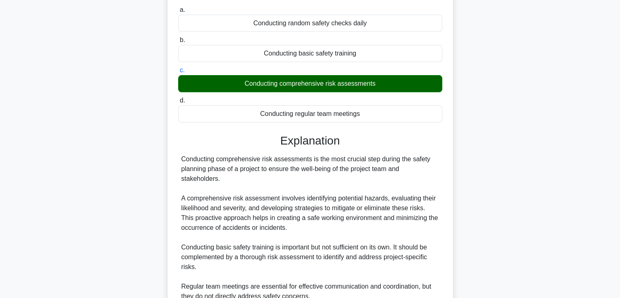
scroll to position [205, 0]
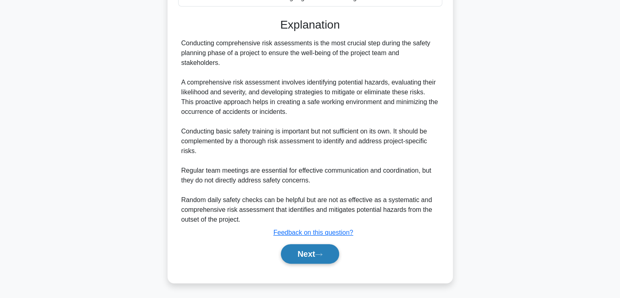
click at [323, 255] on icon at bounding box center [318, 254] width 7 height 4
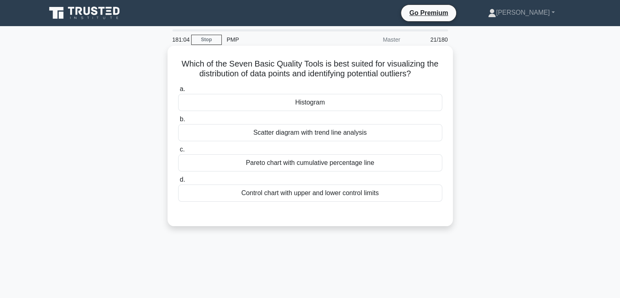
scroll to position [10, 0]
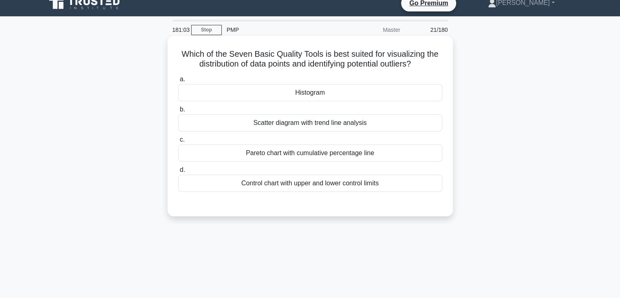
click at [400, 100] on div "Histogram" at bounding box center [310, 92] width 264 height 17
click at [178, 82] on input "a. Histogram" at bounding box center [178, 79] width 0 height 5
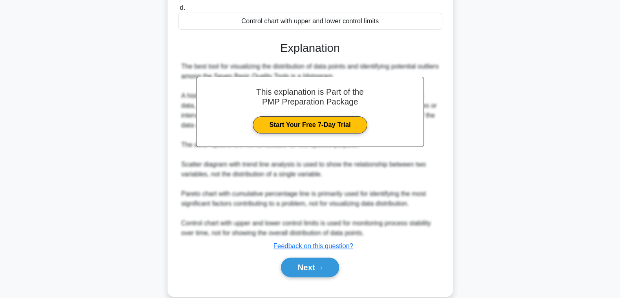
scroll to position [185, 0]
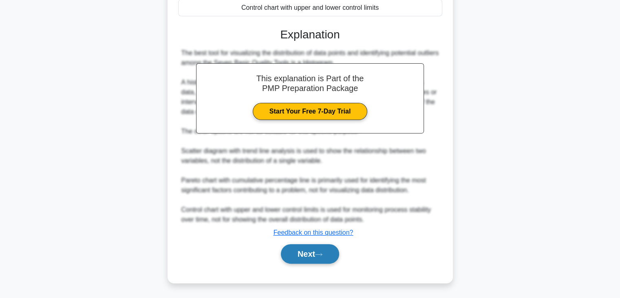
click at [306, 250] on button "Next" at bounding box center [310, 254] width 58 height 20
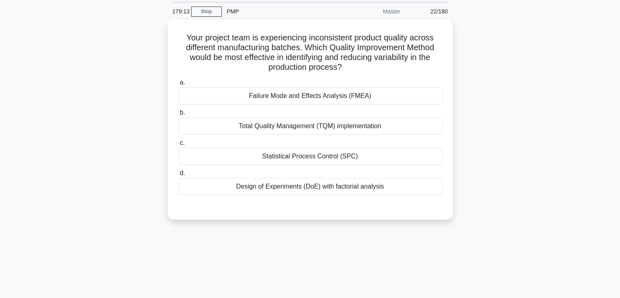
scroll to position [28, 0]
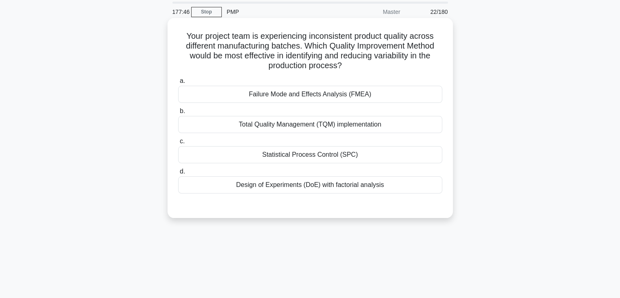
click at [361, 162] on div "Statistical Process Control (SPC)" at bounding box center [310, 154] width 264 height 17
click at [178, 144] on input "c. Statistical Process Control (SPC)" at bounding box center [178, 141] width 0 height 5
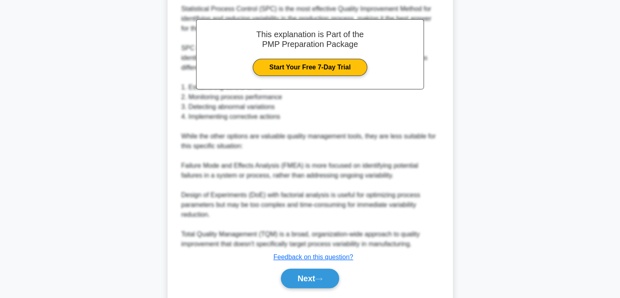
scroll to position [273, 0]
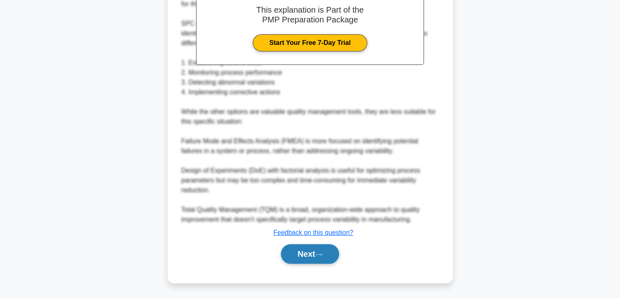
click at [328, 245] on button "Next" at bounding box center [310, 254] width 58 height 20
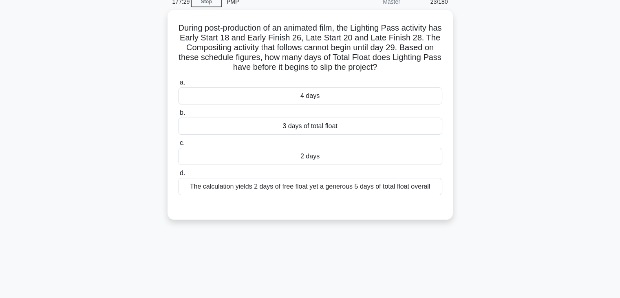
scroll to position [38, 0]
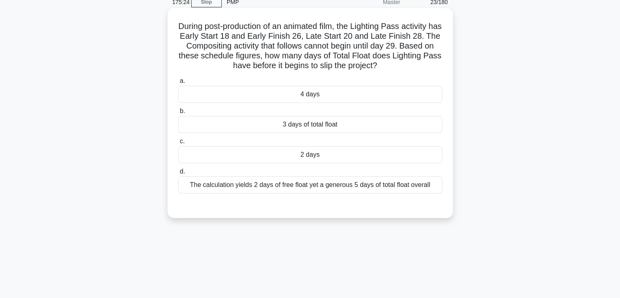
click at [360, 159] on div "2 days" at bounding box center [310, 154] width 264 height 17
click at [178, 144] on input "c. 2 days" at bounding box center [178, 141] width 0 height 5
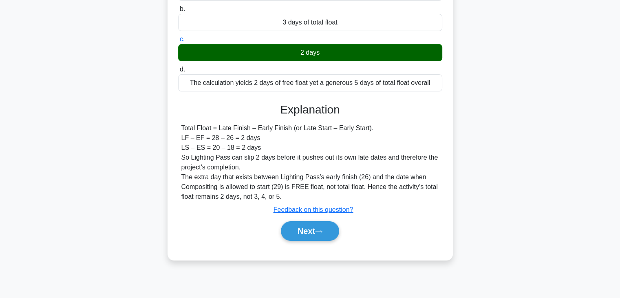
scroll to position [143, 0]
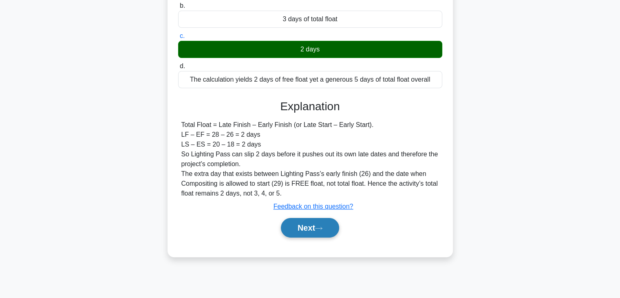
click at [325, 223] on button "Next" at bounding box center [310, 228] width 58 height 20
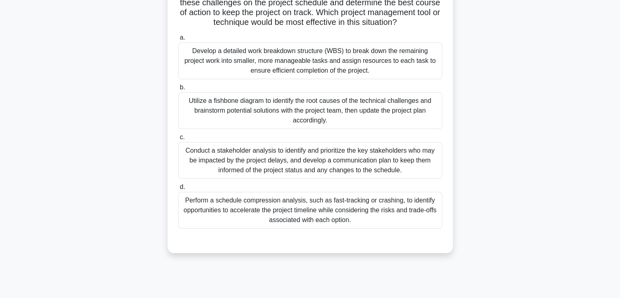
scroll to position [104, 0]
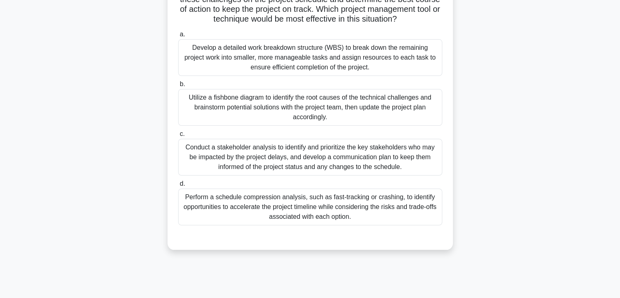
click at [424, 206] on div "Perform a schedule compression analysis, such as fast-tracking or crashing, to …" at bounding box center [310, 206] width 264 height 37
click at [178, 186] on input "d. Perform a schedule compression analysis, such as fast-tracking or crashing, …" at bounding box center [178, 183] width 0 height 5
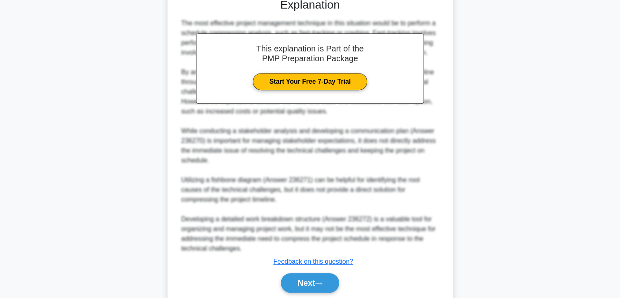
scroll to position [371, 0]
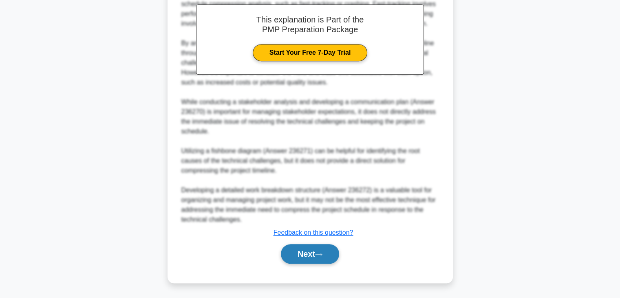
click at [323, 252] on icon at bounding box center [318, 254] width 7 height 4
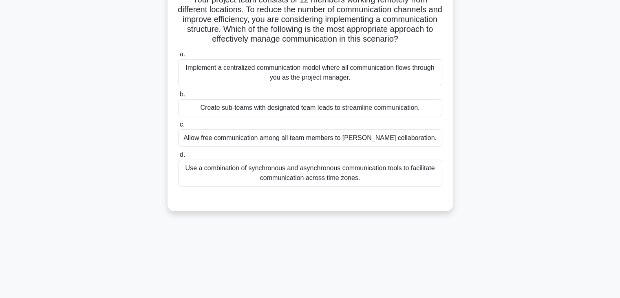
scroll to position [39, 0]
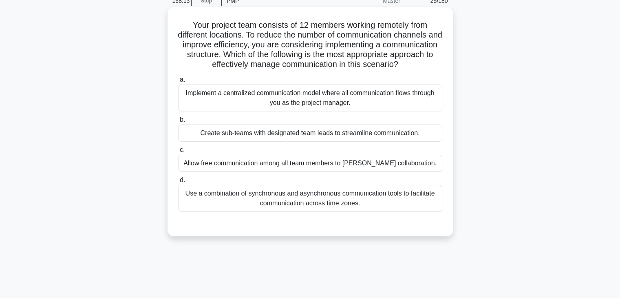
click at [422, 140] on div "Create sub-teams with designated team leads to streamline communication." at bounding box center [310, 132] width 264 height 17
click at [178, 122] on input "b. Create sub-teams with designated team leads to streamline communication." at bounding box center [178, 119] width 0 height 5
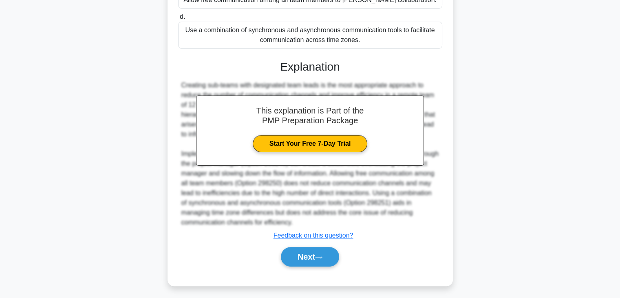
scroll to position [214, 0]
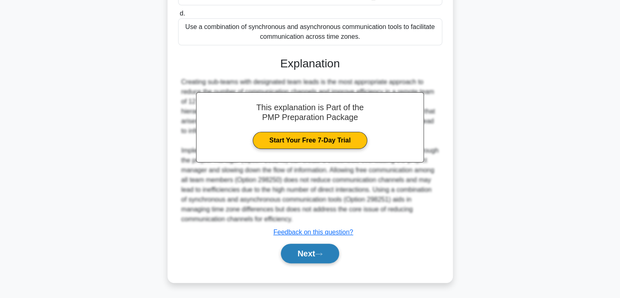
click at [320, 252] on icon at bounding box center [318, 254] width 7 height 4
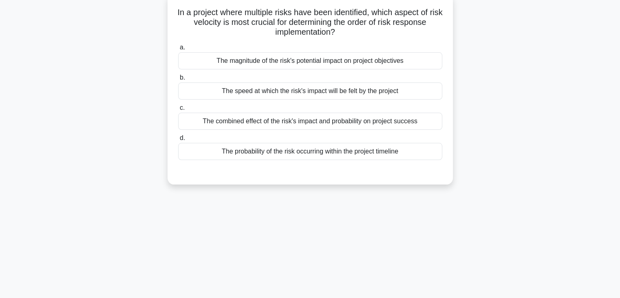
scroll to position [19, 0]
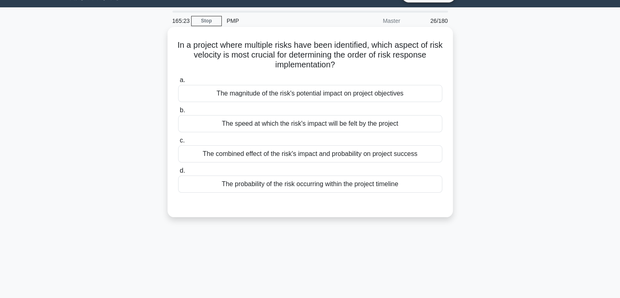
click at [412, 121] on div "The speed at which the risk's impact will be felt by the project" at bounding box center [310, 123] width 264 height 17
click at [178, 113] on input "b. The speed at which the risk's impact will be felt by the project" at bounding box center [178, 110] width 0 height 5
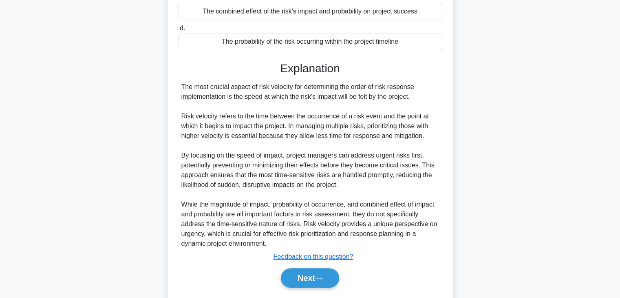
scroll to position [185, 0]
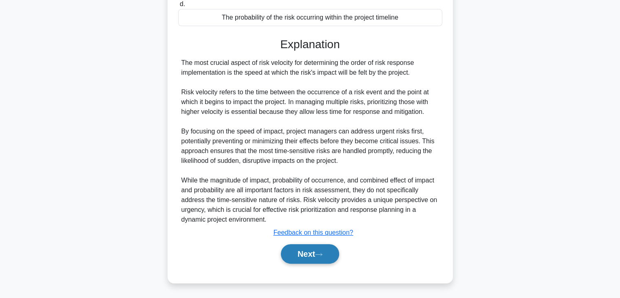
click at [325, 246] on button "Next" at bounding box center [310, 254] width 58 height 20
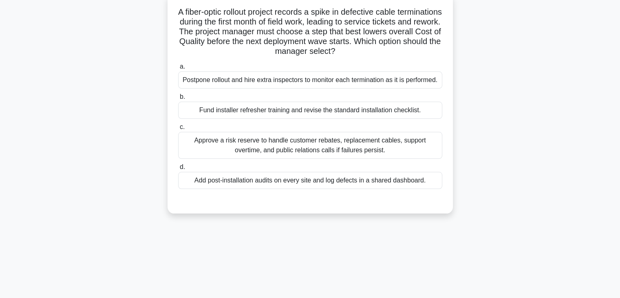
scroll to position [50, 0]
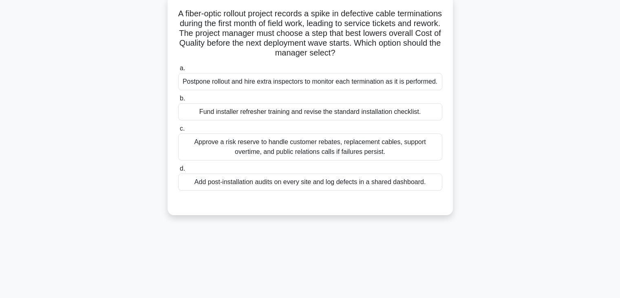
click at [424, 114] on div "Fund installer refresher training and revise the standard installation checklis…" at bounding box center [310, 111] width 264 height 17
click at [178, 101] on input "b. Fund installer refresher training and revise the standard installation check…" at bounding box center [178, 98] width 0 height 5
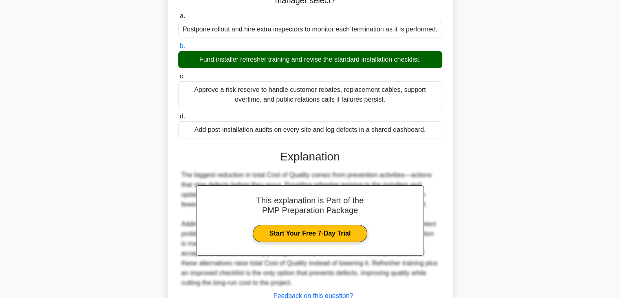
scroll to position [166, 0]
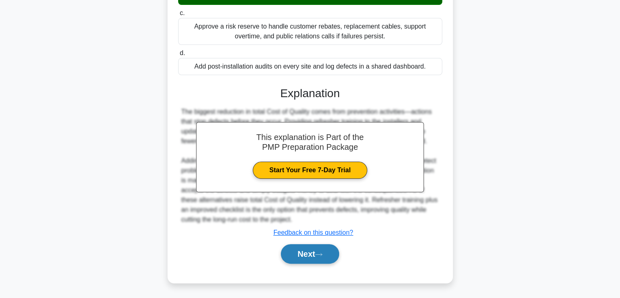
click at [330, 248] on button "Next" at bounding box center [310, 254] width 58 height 20
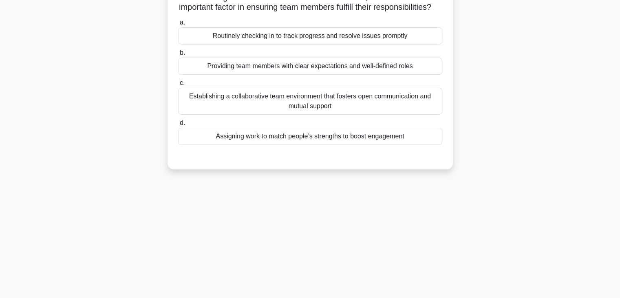
scroll to position [0, 0]
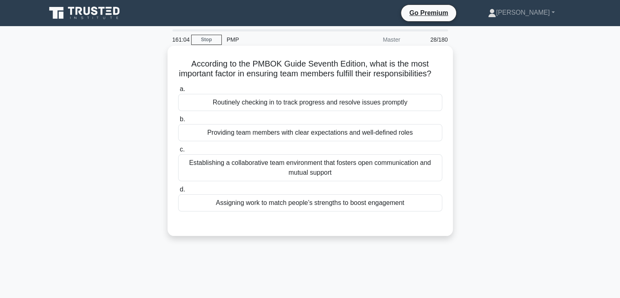
click at [400, 141] on div "Providing team members with clear expectations and well-defined roles" at bounding box center [310, 132] width 264 height 17
click at [178, 122] on input "b. Providing team members with clear expectations and well-defined roles" at bounding box center [178, 119] width 0 height 5
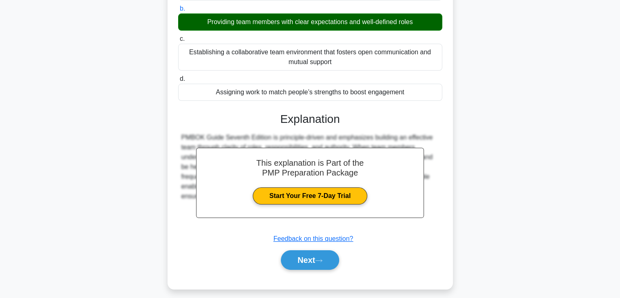
scroll to position [143, 0]
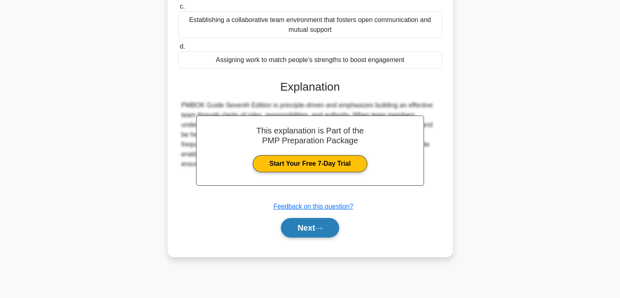
click at [306, 237] on button "Next" at bounding box center [310, 228] width 58 height 20
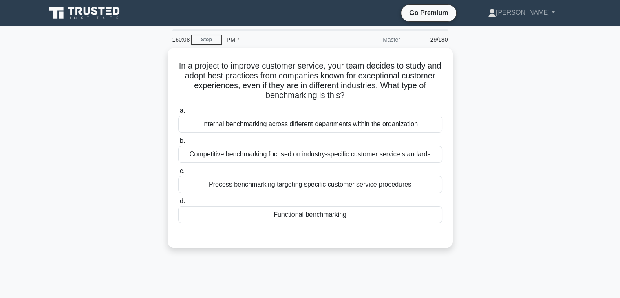
scroll to position [7, 0]
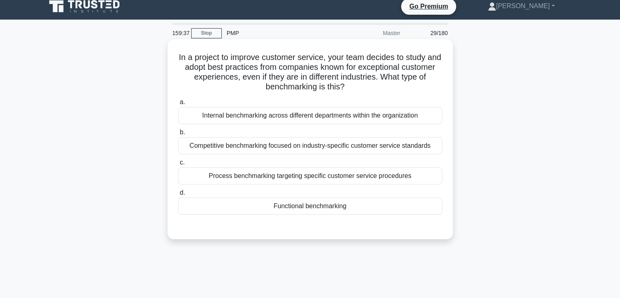
click at [361, 208] on div "Functional benchmarking" at bounding box center [310, 205] width 264 height 17
click at [178, 195] on input "d. Functional benchmarking" at bounding box center [178, 192] width 0 height 5
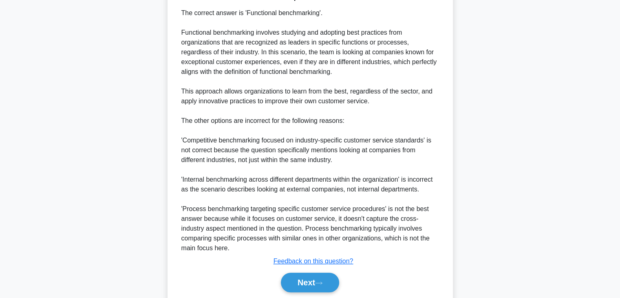
scroll to position [273, 0]
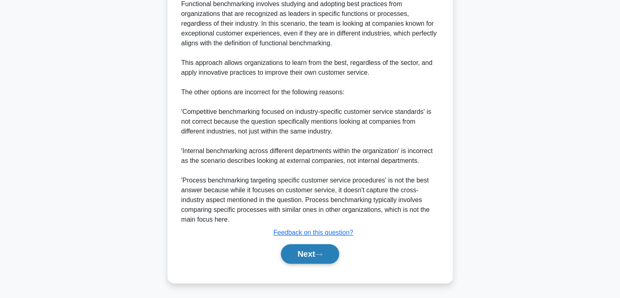
click at [310, 257] on button "Next" at bounding box center [310, 254] width 58 height 20
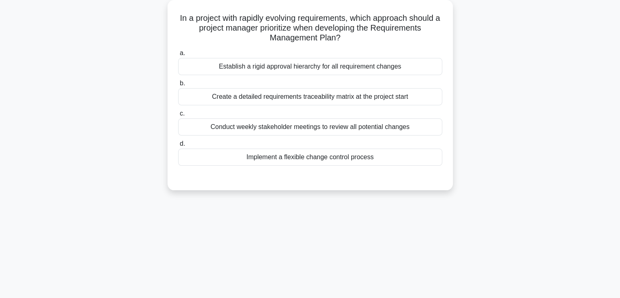
scroll to position [0, 0]
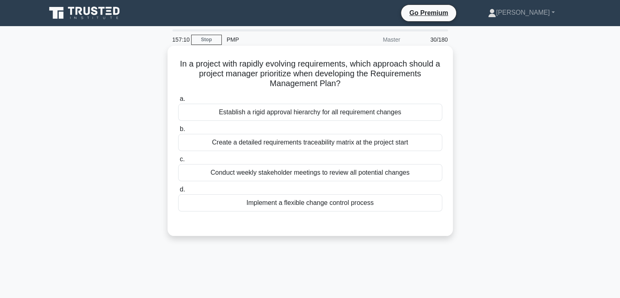
click at [388, 208] on div "Implement a flexible change control process" at bounding box center [310, 202] width 264 height 17
click at [178, 192] on input "d. Implement a flexible change control process" at bounding box center [178, 189] width 0 height 5
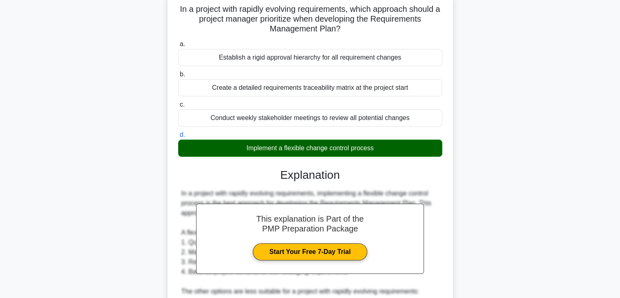
scroll to position [62, 0]
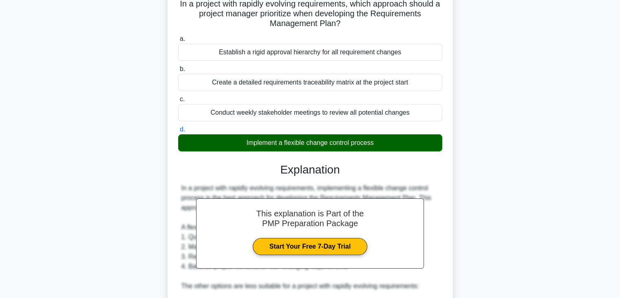
click at [460, 126] on div "In a project with rapidly evolving requirements, which approach should a projec…" at bounding box center [310, 246] width 538 height 520
